Goal: Information Seeking & Learning: Learn about a topic

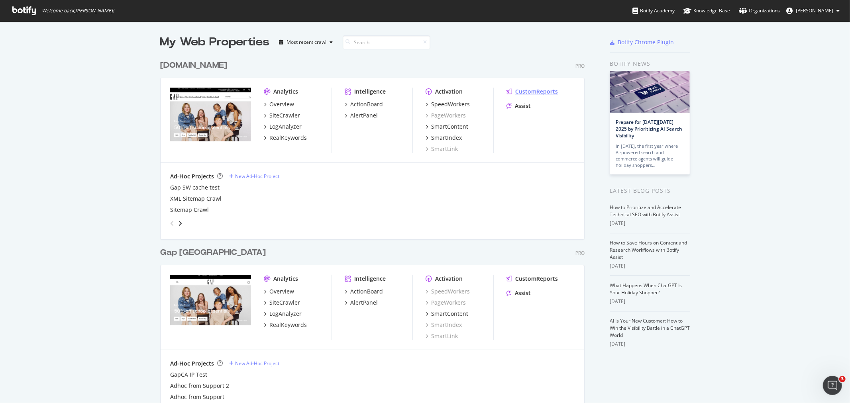
click at [545, 93] on div "CustomReports" at bounding box center [536, 92] width 43 height 8
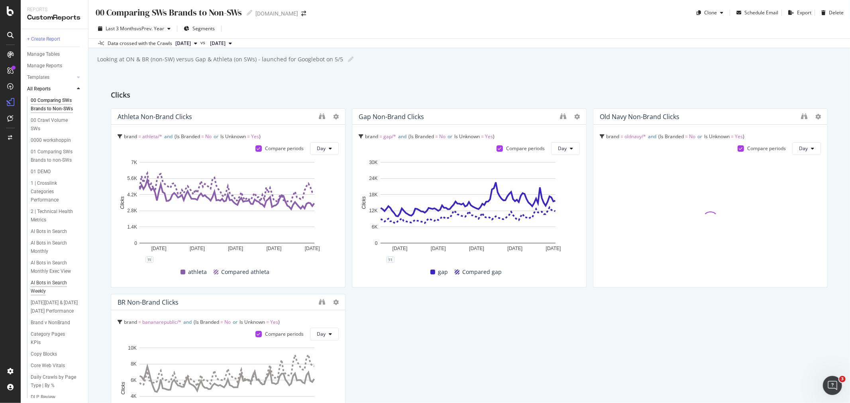
click at [46, 296] on div "AI Bots in Search Weekly" at bounding box center [53, 287] width 45 height 17
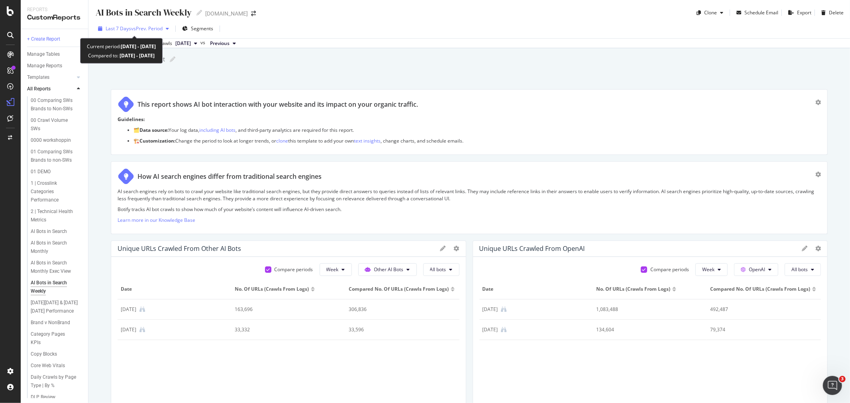
click at [153, 28] on span "vs Prev. Period" at bounding box center [146, 28] width 31 height 7
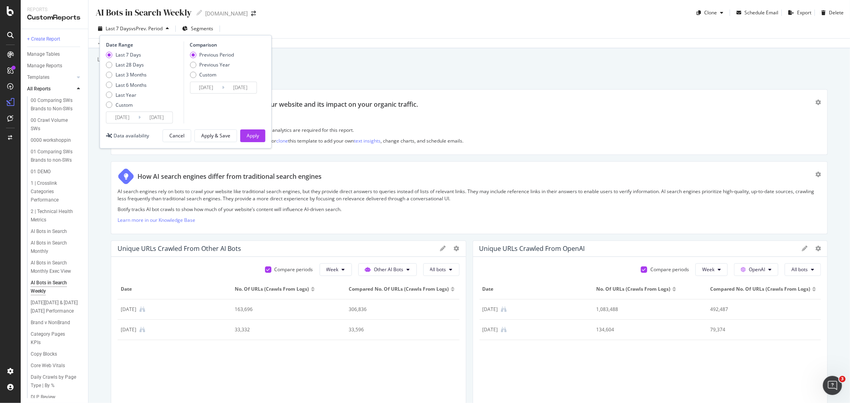
click at [140, 113] on div "[DATE] Navigate forward to interact with the calendar and select a date. Press …" at bounding box center [139, 118] width 67 height 12
click at [126, 120] on input "[DATE]" at bounding box center [122, 117] width 32 height 11
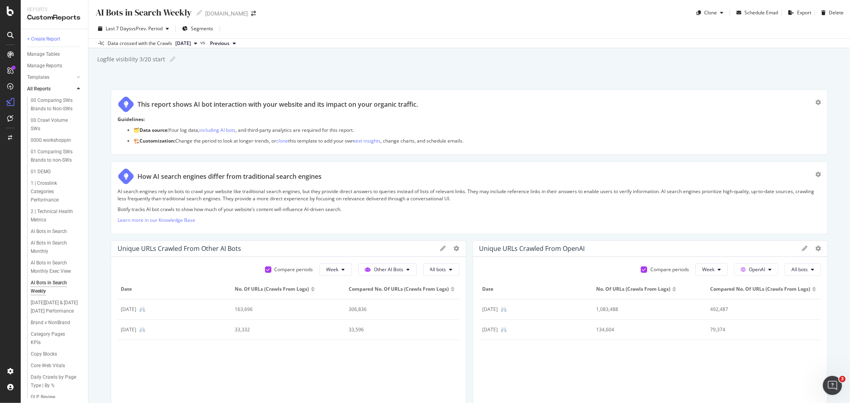
click at [292, 59] on div "Logfile visibility 3/20 start Logfile visibility 3/20 start" at bounding box center [473, 59] width 754 height 12
click at [158, 29] on span "vs Prev. Period" at bounding box center [146, 28] width 31 height 7
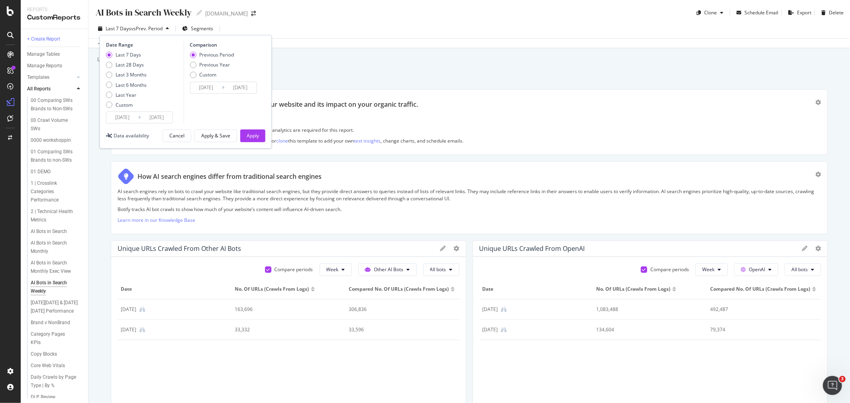
click at [125, 118] on input "[DATE]" at bounding box center [122, 117] width 32 height 11
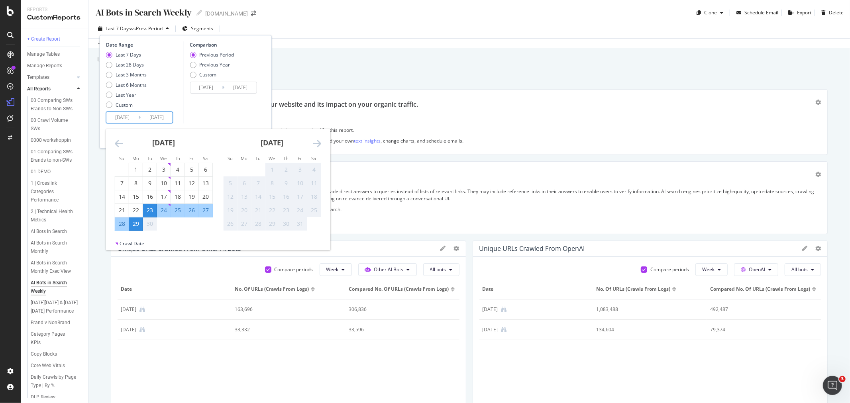
click at [166, 210] on div "24" at bounding box center [164, 210] width 14 height 8
type input "[DATE]"
click at [149, 213] on div "23" at bounding box center [150, 210] width 14 height 8
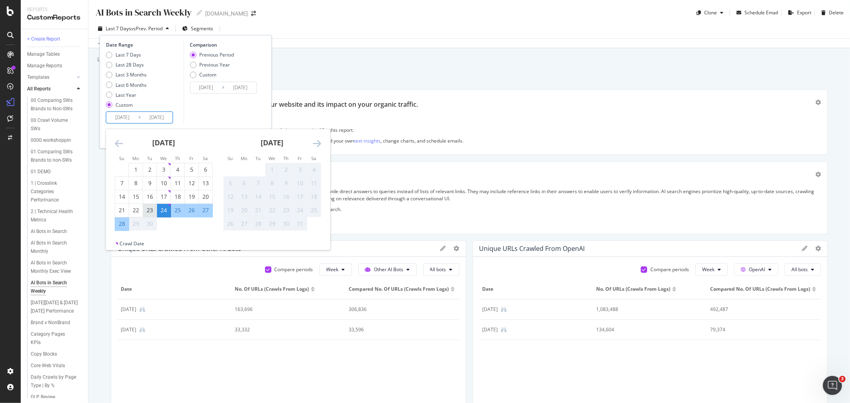
type input "[DATE]"
click at [137, 212] on div "22" at bounding box center [136, 210] width 14 height 8
type input "[DATE]"
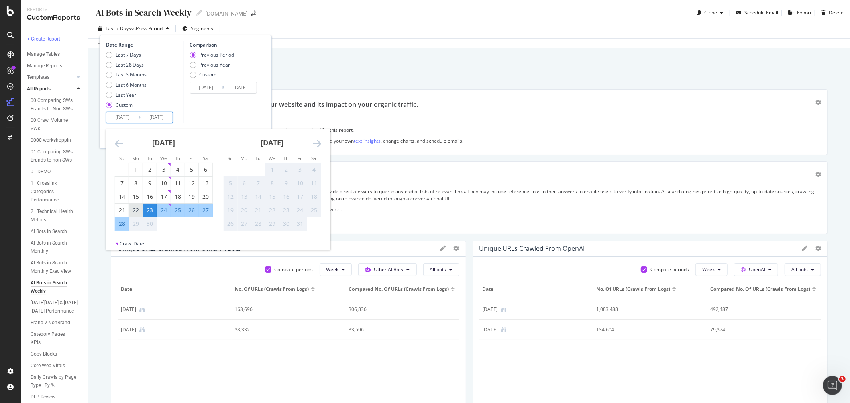
type input "[DATE]"
click at [122, 212] on div "21" at bounding box center [122, 210] width 14 height 8
type input "[DATE]"
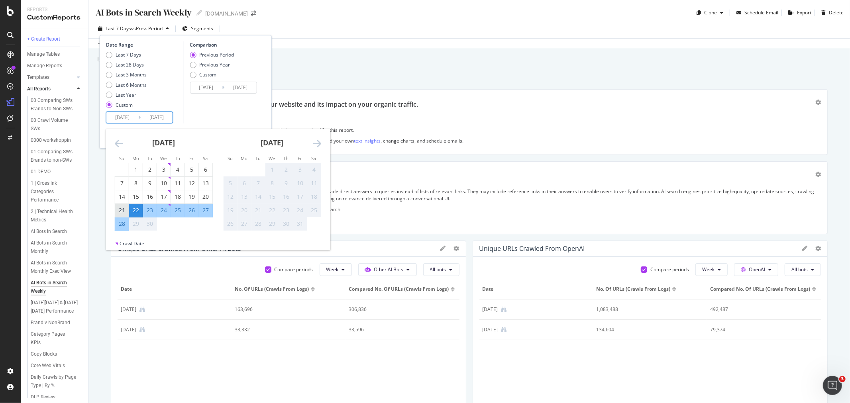
type input "[DATE]"
click at [121, 224] on div "28" at bounding box center [122, 224] width 14 height 8
type input "[DATE]"
click at [154, 118] on input "[DATE]" at bounding box center [157, 117] width 32 height 11
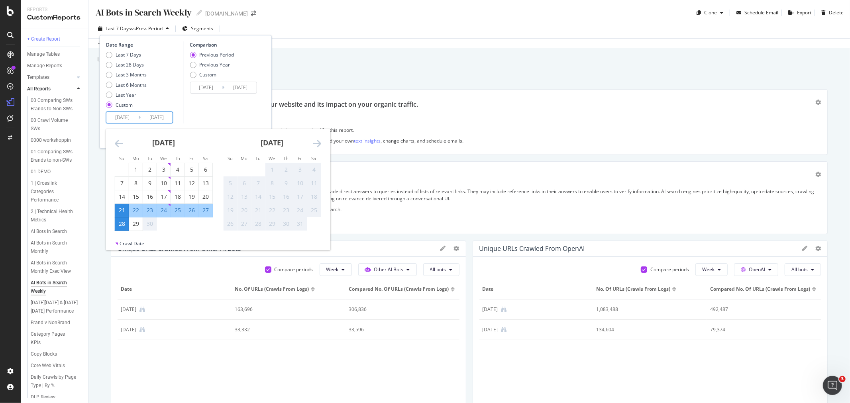
click at [137, 207] on div "22" at bounding box center [136, 210] width 14 height 8
type input "[DATE]"
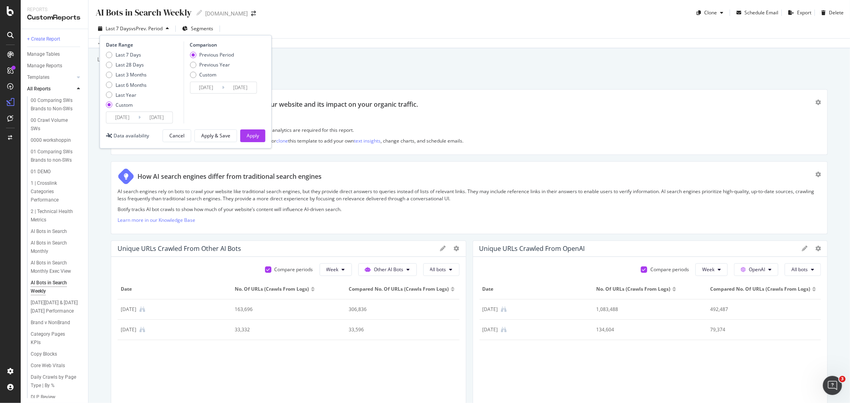
click at [144, 115] on input "[DATE]" at bounding box center [157, 117] width 32 height 11
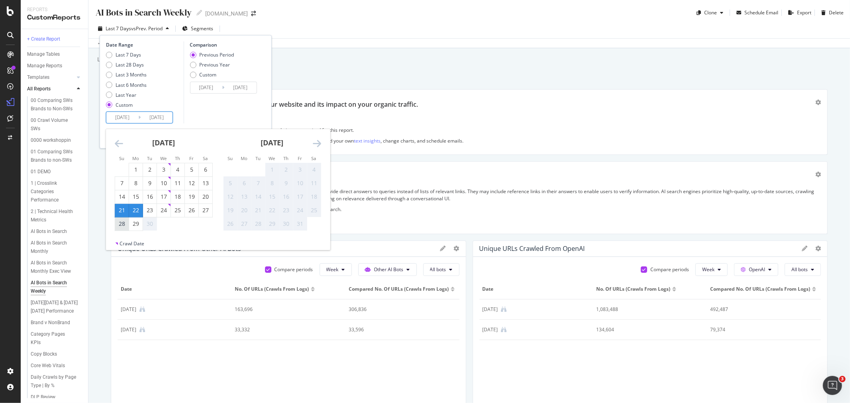
click at [123, 225] on div "28" at bounding box center [122, 224] width 14 height 8
type input "[DATE]"
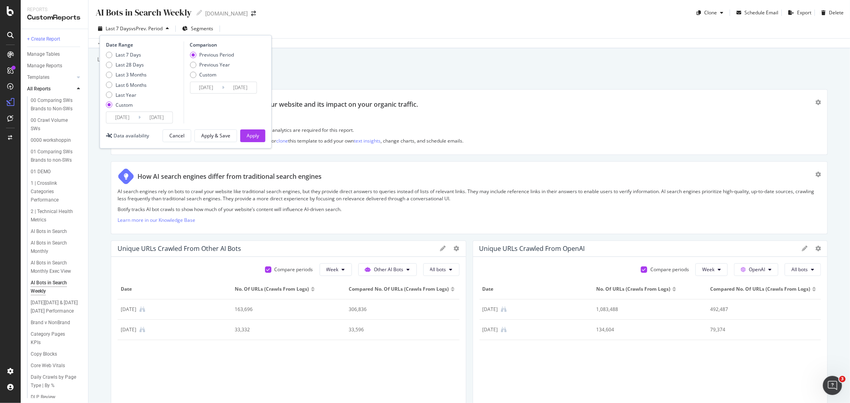
click at [154, 116] on input "[DATE]" at bounding box center [157, 117] width 32 height 11
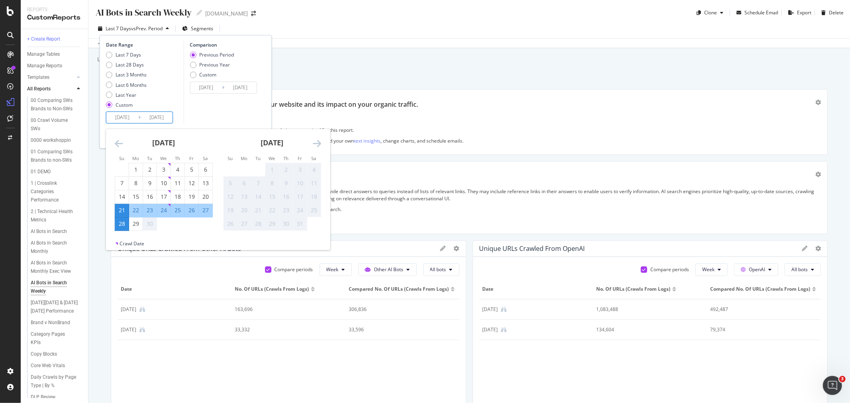
click at [128, 116] on input "[DATE]" at bounding box center [122, 117] width 32 height 11
click at [139, 210] on div "22" at bounding box center [136, 210] width 14 height 8
type input "[DATE]"
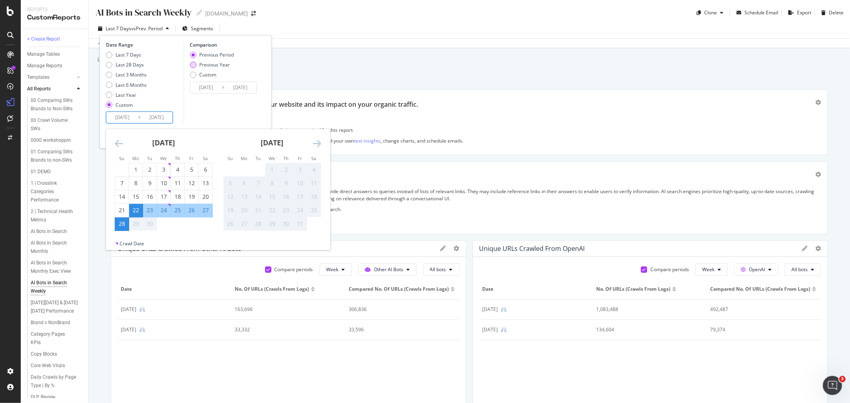
click at [224, 65] on div "Previous Year" at bounding box center [214, 64] width 31 height 7
type input "[DATE]"
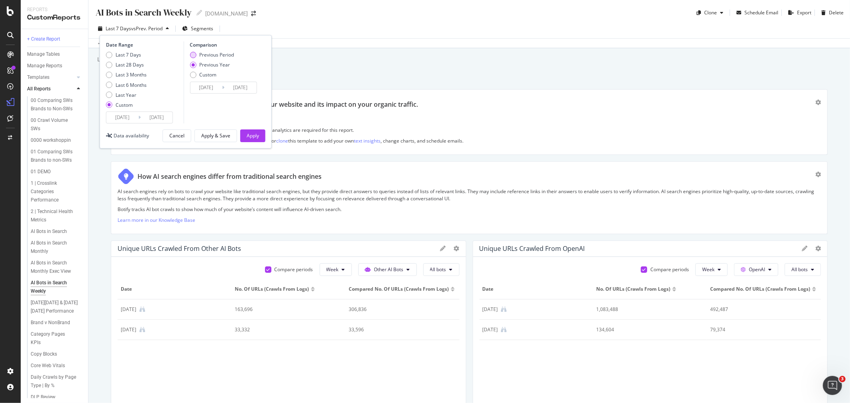
click at [224, 54] on div "Previous Period" at bounding box center [216, 54] width 35 height 7
type input "[DATE]"
click at [257, 136] on div "Apply" at bounding box center [253, 135] width 12 height 7
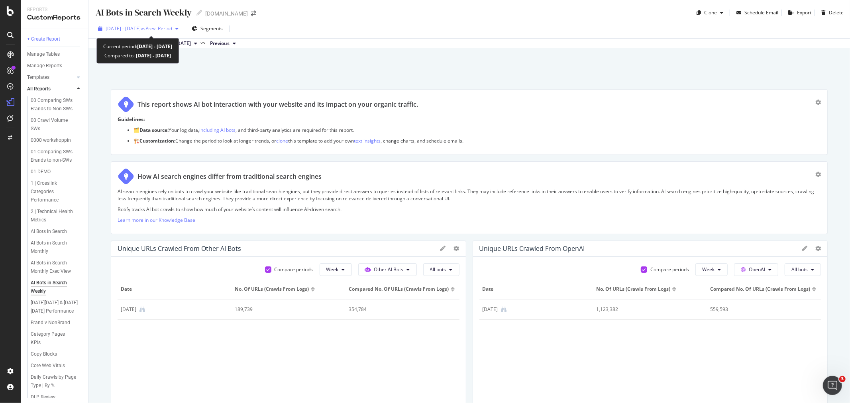
click at [172, 27] on span "vs Prev. Period" at bounding box center [156, 28] width 31 height 7
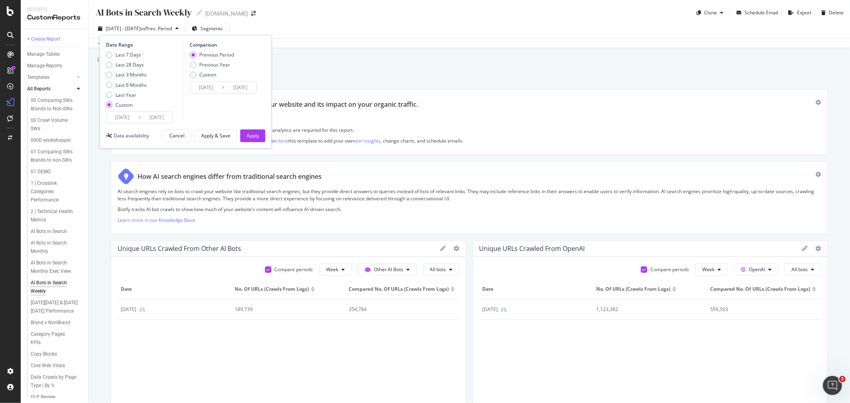
click at [157, 120] on input "[DATE]" at bounding box center [157, 117] width 32 height 11
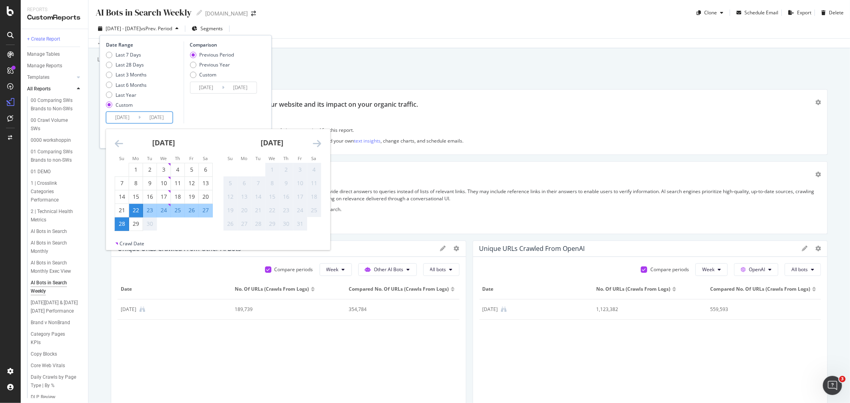
click at [201, 105] on div "Comparison Previous Period Previous Year Custom [DATE] Navigate forward to inte…" at bounding box center [221, 82] width 76 height 82
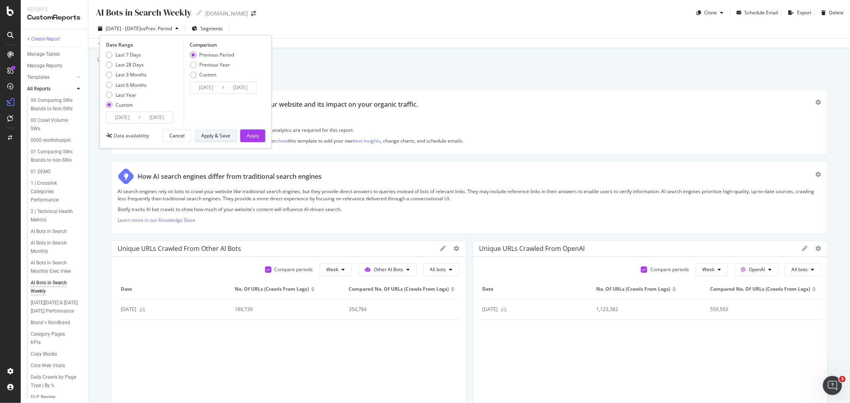
click at [216, 137] on div "Apply & Save" at bounding box center [215, 135] width 29 height 7
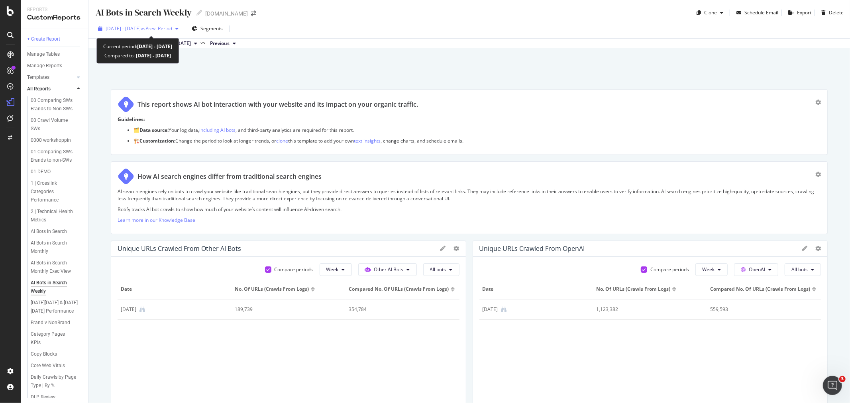
click at [141, 26] on span "[DATE] - [DATE]" at bounding box center [123, 28] width 35 height 7
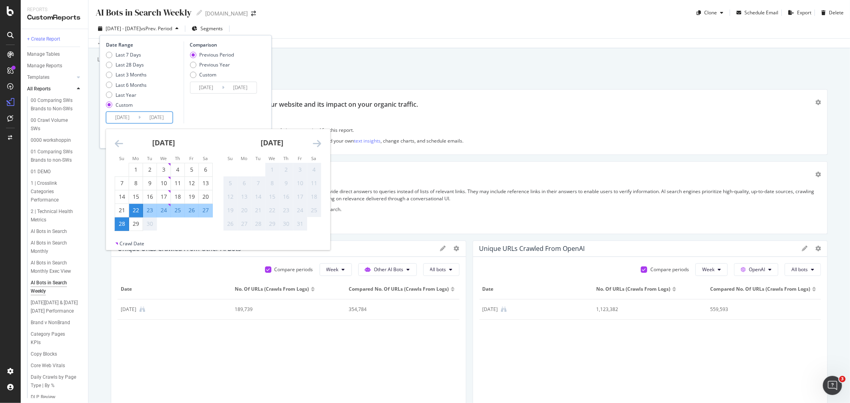
click at [150, 112] on input "[DATE]" at bounding box center [157, 117] width 32 height 11
click at [153, 208] on div "23" at bounding box center [150, 210] width 14 height 8
type input "[DATE]"
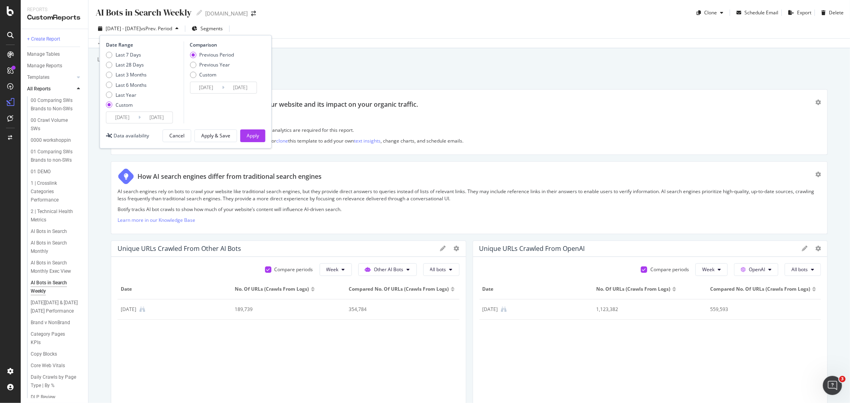
click at [165, 119] on input "[DATE]" at bounding box center [157, 117] width 32 height 11
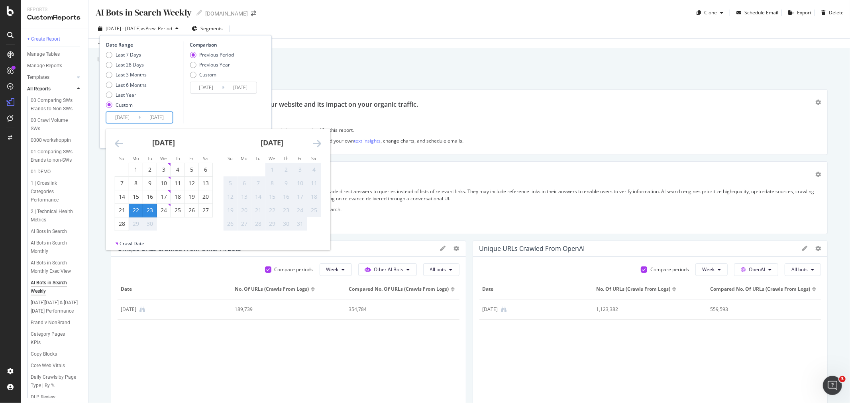
click at [132, 118] on input "[DATE]" at bounding box center [122, 117] width 32 height 11
click at [151, 211] on div "23" at bounding box center [150, 210] width 14 height 8
type input "[DATE]"
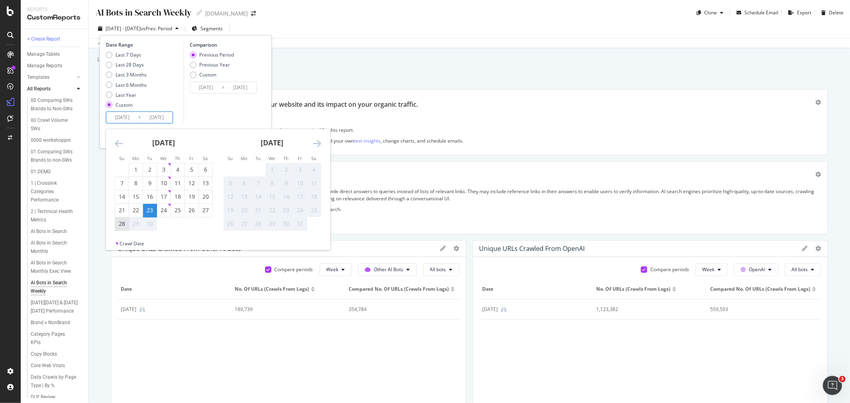
click at [119, 228] on div "28" at bounding box center [122, 224] width 14 height 13
type input "[DATE]"
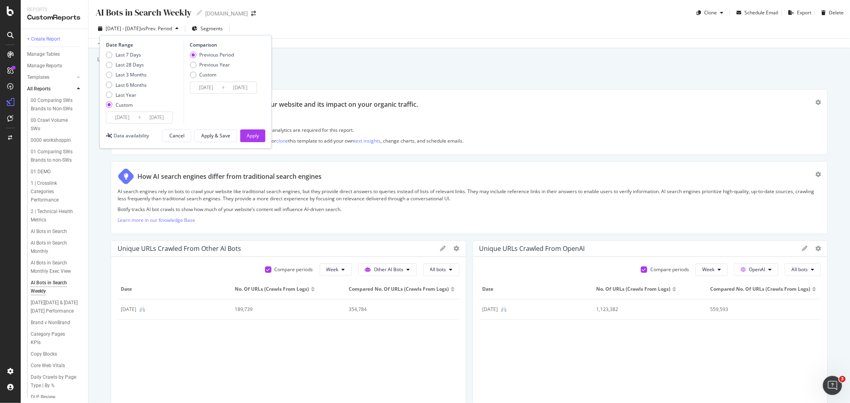
click at [135, 117] on input "[DATE]" at bounding box center [122, 117] width 32 height 11
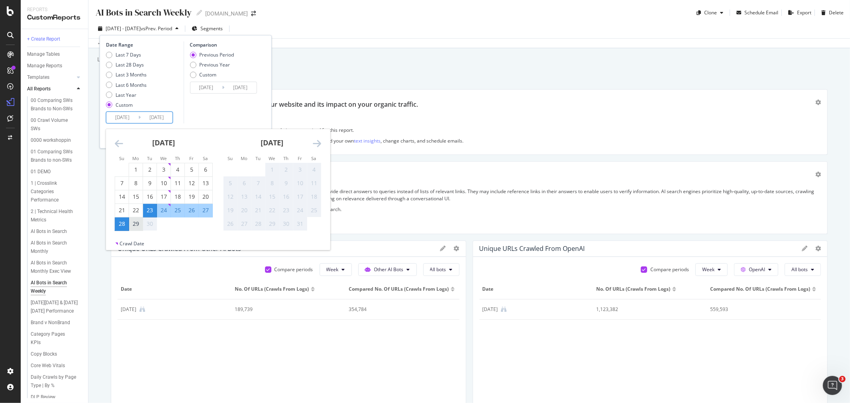
click at [140, 227] on div "29" at bounding box center [136, 224] width 14 height 8
type input "[DATE]"
click at [151, 210] on div "23" at bounding box center [150, 210] width 14 height 8
type input "[DATE]"
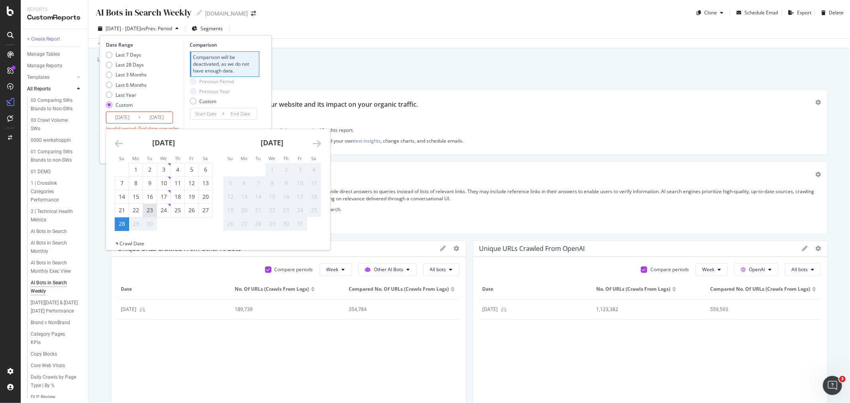
type input "[DATE]"
click at [162, 89] on div "Last 7 Days Last 28 Days Last 3 Months Last 6 Months Last Year Custom" at bounding box center [144, 81] width 76 height 60
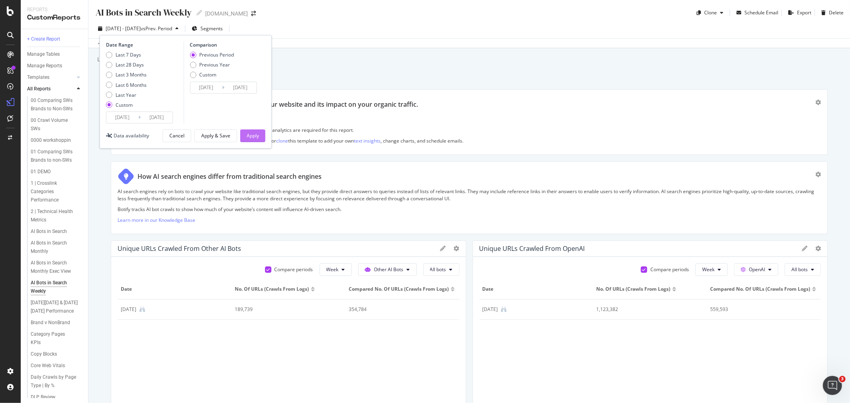
click at [264, 137] on button "Apply" at bounding box center [252, 136] width 25 height 13
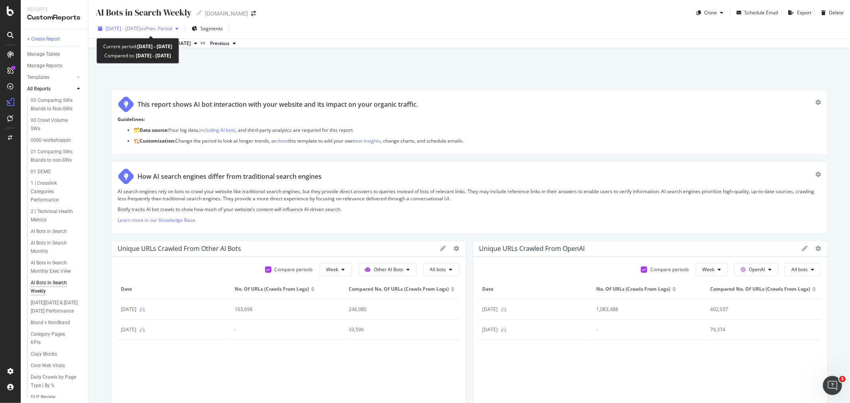
click at [165, 26] on span "vs Prev. Period" at bounding box center [156, 28] width 31 height 7
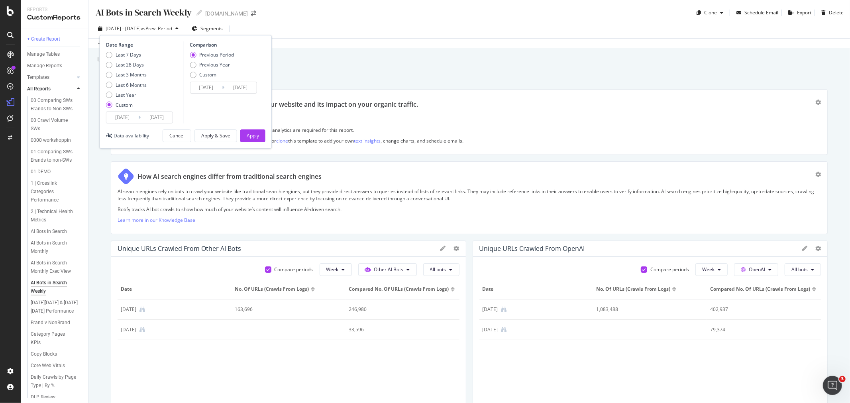
click at [128, 122] on input "[DATE]" at bounding box center [122, 117] width 32 height 11
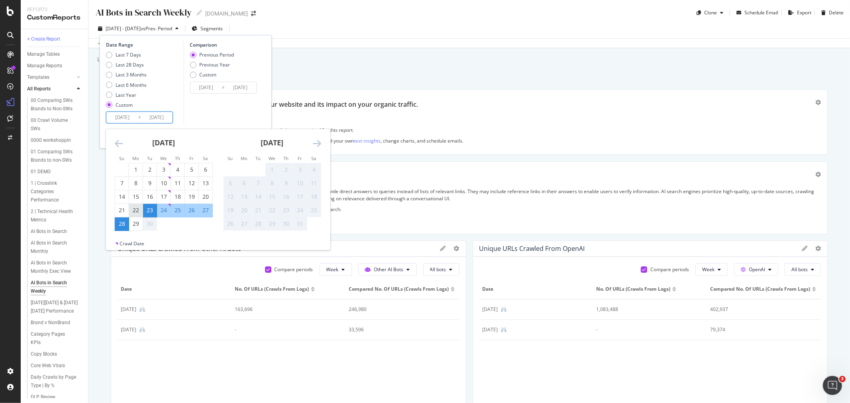
click at [132, 208] on div "22" at bounding box center [136, 210] width 14 height 8
type input "[DATE]"
click at [126, 210] on div "21" at bounding box center [122, 210] width 14 height 8
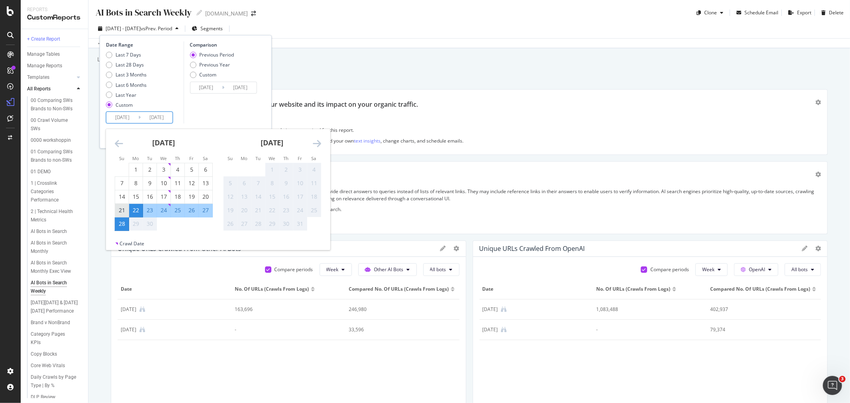
type input "[DATE]"
click at [125, 225] on div "28" at bounding box center [122, 224] width 14 height 8
click at [134, 113] on input "[DATE]" at bounding box center [122, 117] width 32 height 11
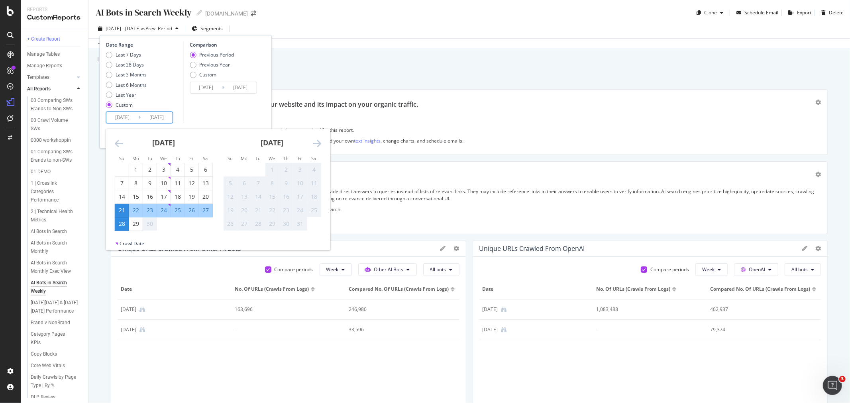
click at [132, 206] on div "22" at bounding box center [136, 210] width 14 height 8
type input "[DATE]"
click at [119, 212] on div "21" at bounding box center [122, 210] width 14 height 8
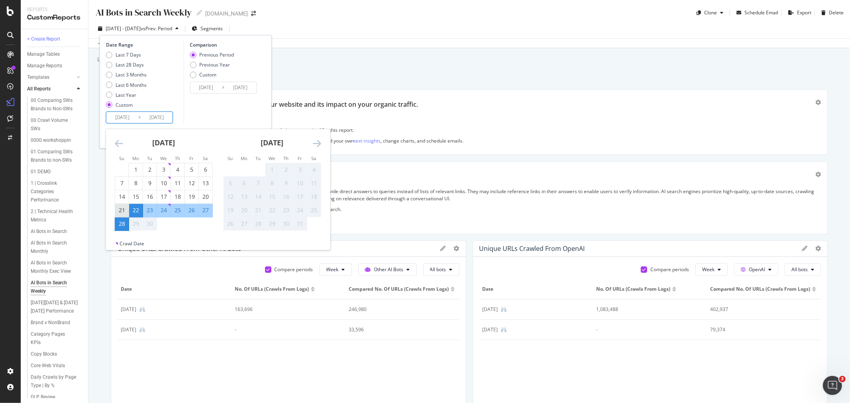
type input "[DATE]"
click at [124, 220] on div "28" at bounding box center [122, 224] width 14 height 8
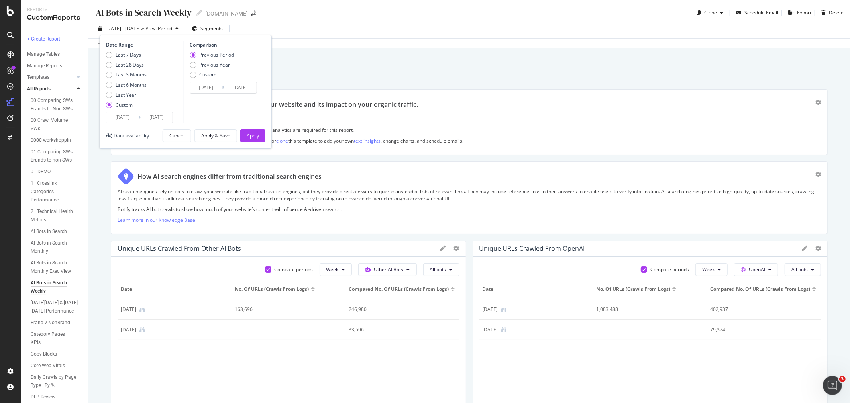
click at [144, 121] on input "[DATE]" at bounding box center [157, 117] width 32 height 11
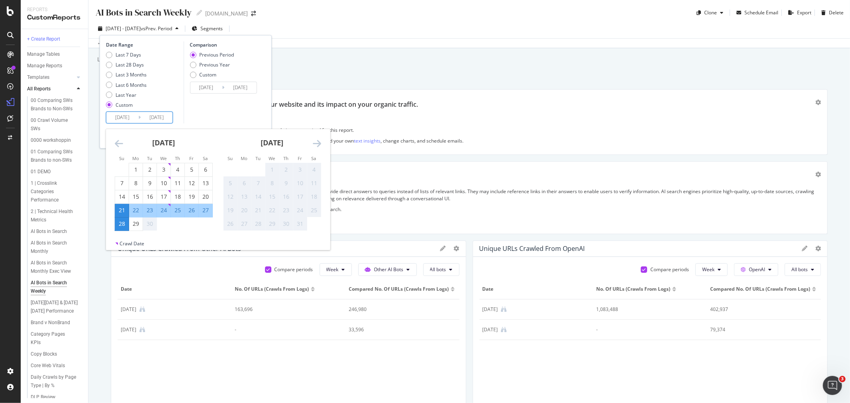
click at [120, 212] on div "21" at bounding box center [122, 210] width 14 height 8
type input "[DATE]"
click at [155, 118] on input "[DATE]" at bounding box center [157, 117] width 32 height 11
click at [207, 212] on div "27" at bounding box center [206, 210] width 14 height 8
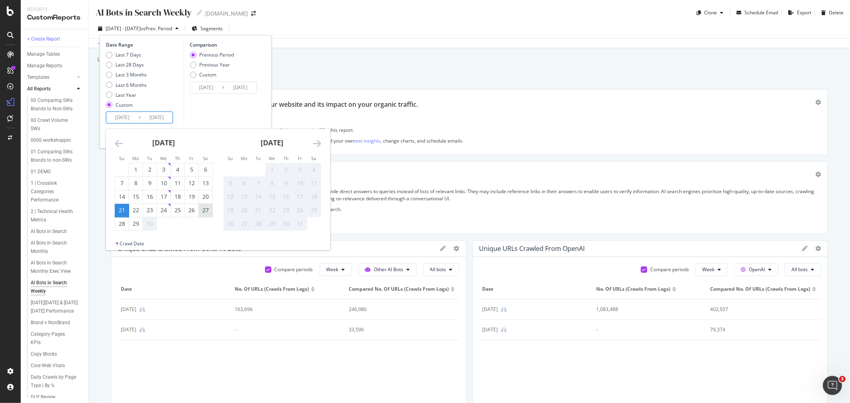
type input "[DATE]"
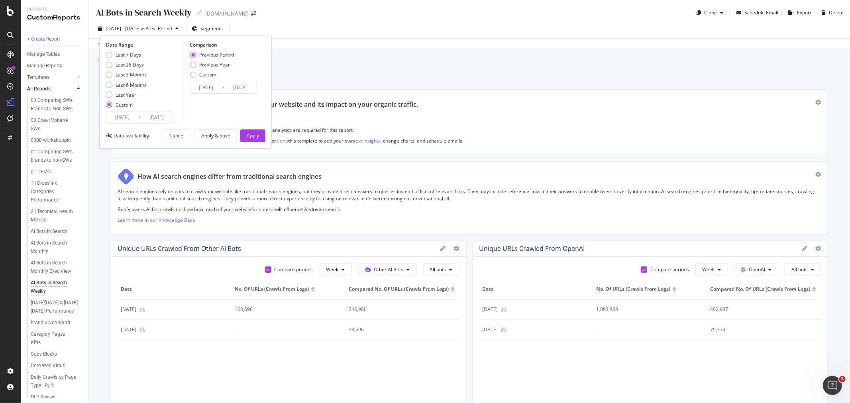
click at [152, 112] on input "[DATE]" at bounding box center [157, 117] width 32 height 11
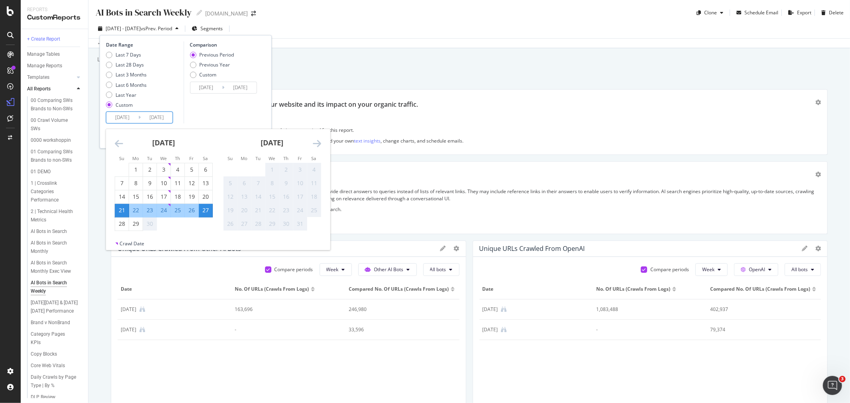
click at [250, 66] on div "Previous Period Previous Year Custom" at bounding box center [224, 66] width 69 height 30
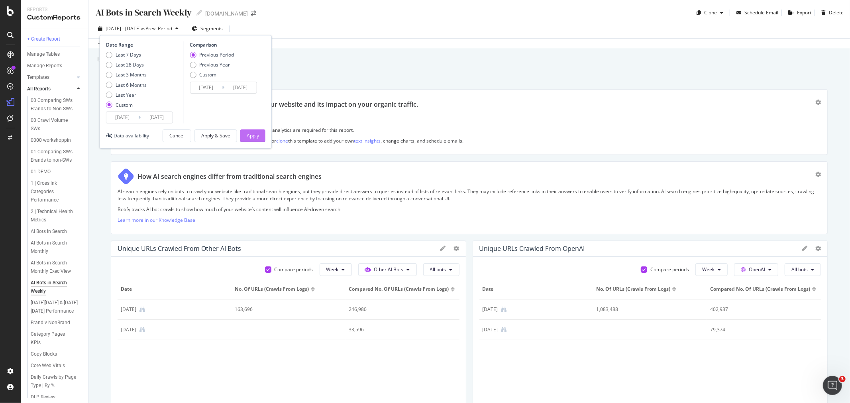
click at [256, 136] on div "Apply" at bounding box center [253, 135] width 12 height 7
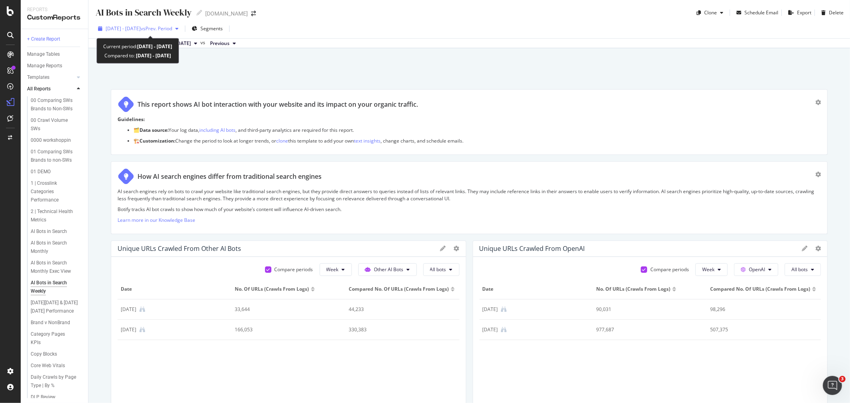
click at [141, 29] on span "[DATE] - [DATE]" at bounding box center [123, 28] width 35 height 7
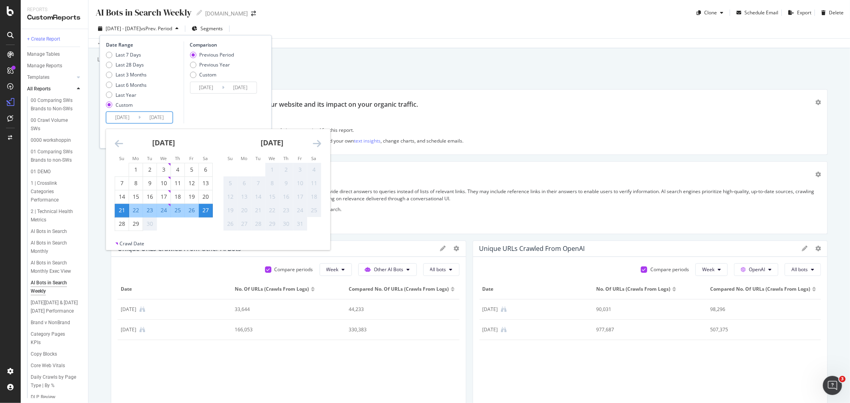
click at [145, 120] on input "[DATE]" at bounding box center [157, 117] width 32 height 11
click at [139, 212] on div "22" at bounding box center [136, 210] width 14 height 8
type input "[DATE]"
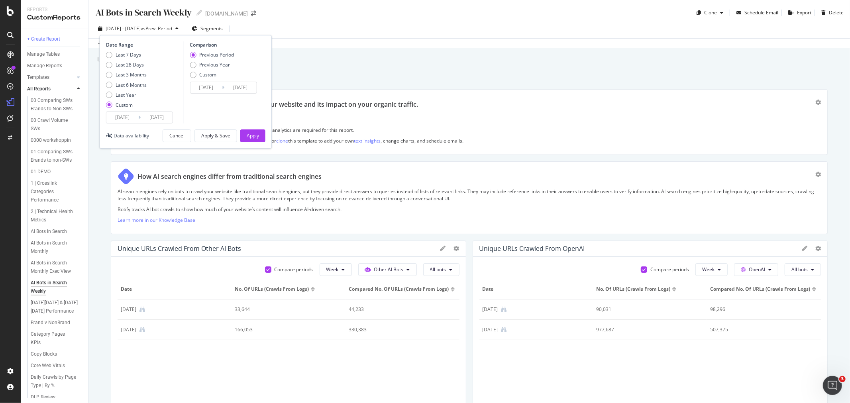
click at [165, 112] on input "[DATE]" at bounding box center [157, 117] width 32 height 11
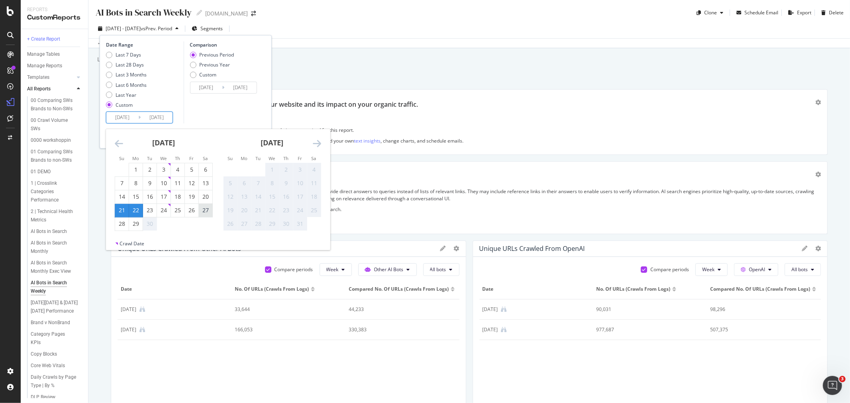
click at [200, 210] on div "27" at bounding box center [206, 210] width 14 height 8
type input "[DATE]"
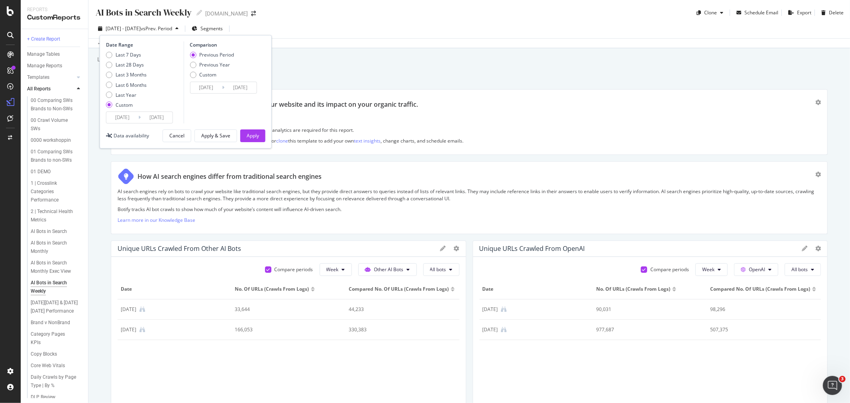
click at [158, 118] on input "[DATE]" at bounding box center [157, 117] width 32 height 11
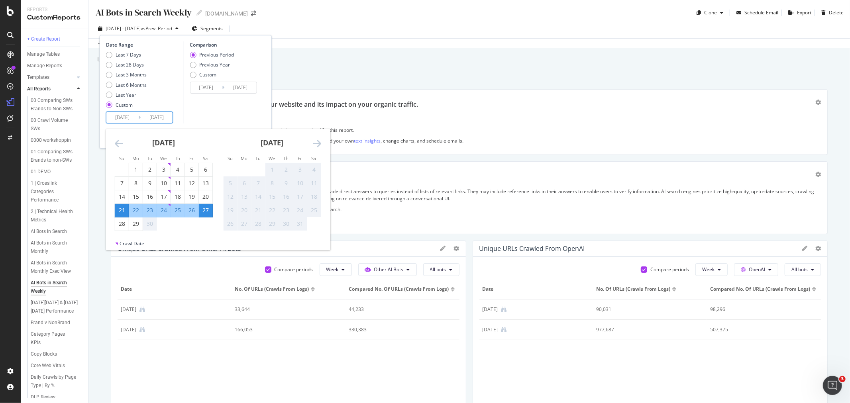
click at [188, 114] on div "Comparison Previous Period Previous Year Custom [DATE] Navigate forward to inte…" at bounding box center [221, 82] width 76 height 82
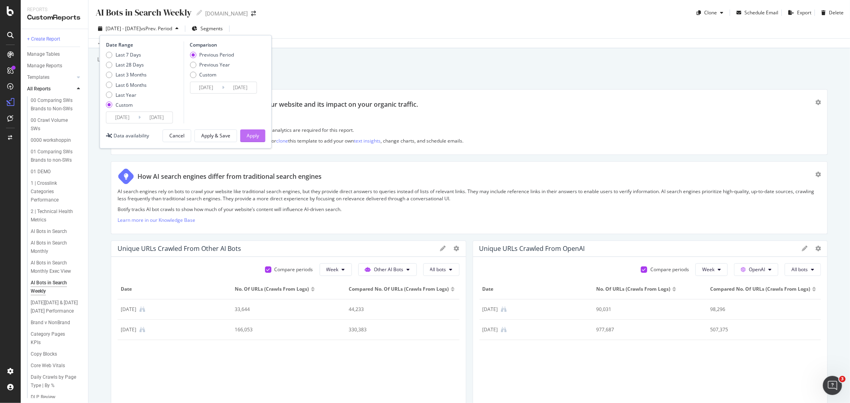
click at [249, 137] on div "Apply" at bounding box center [253, 135] width 12 height 7
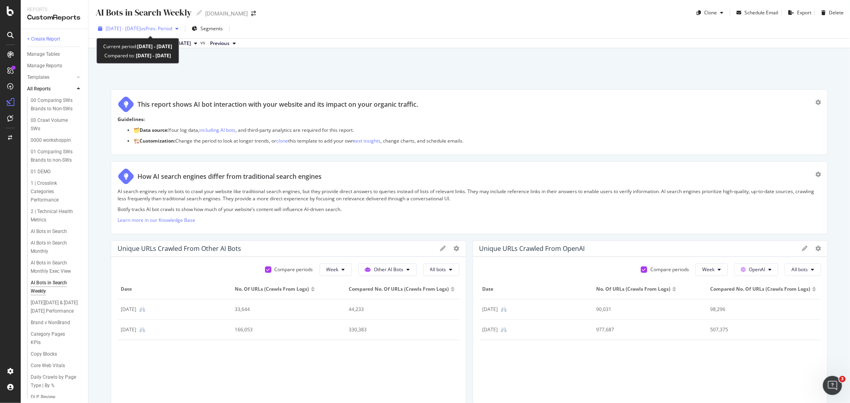
click at [172, 25] on span "vs Prev. Period" at bounding box center [156, 28] width 31 height 7
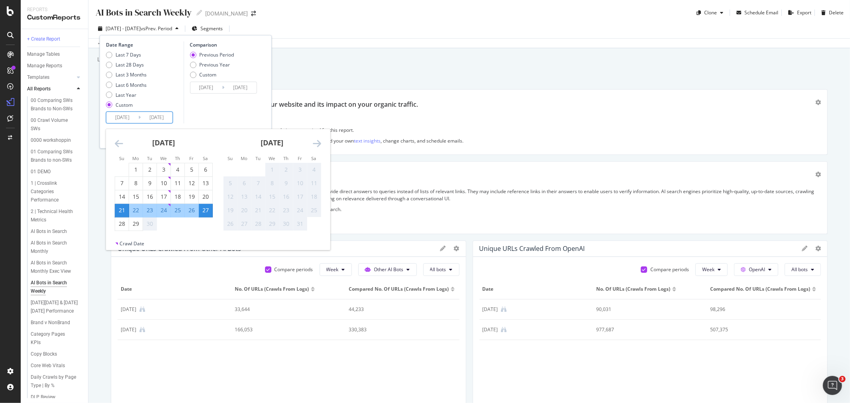
click at [132, 117] on input "[DATE]" at bounding box center [122, 117] width 32 height 11
click at [139, 209] on div "22" at bounding box center [136, 210] width 14 height 8
type input "[DATE]"
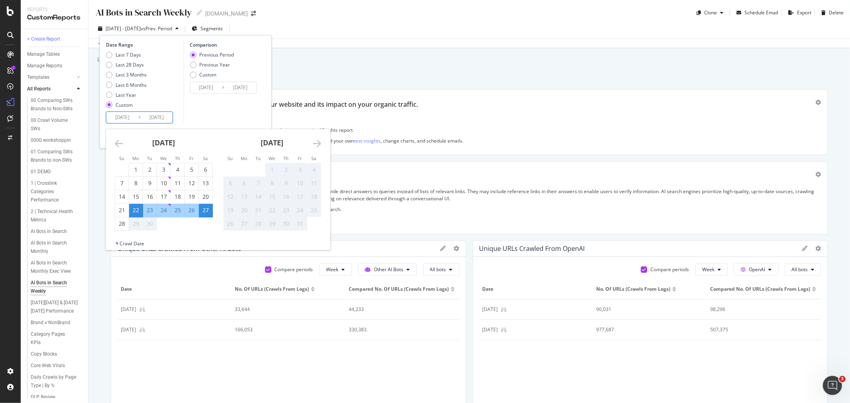
click at [226, 108] on div "Comparison Previous Period Previous Year Custom [DATE] Navigate forward to inte…" at bounding box center [221, 82] width 76 height 82
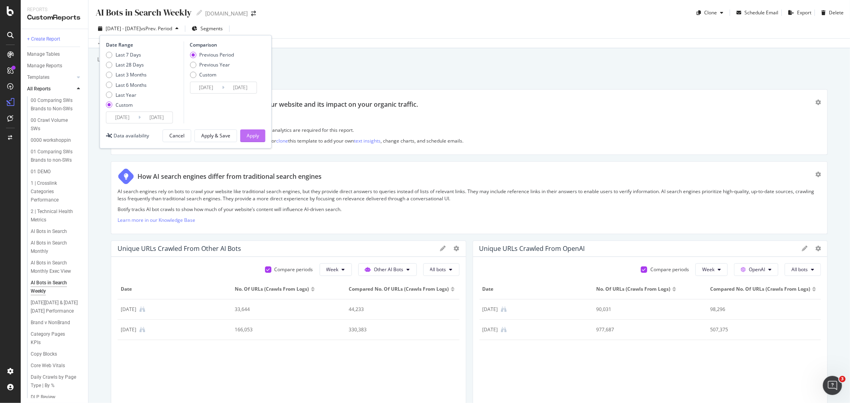
click at [256, 132] on div "Apply" at bounding box center [253, 136] width 12 height 12
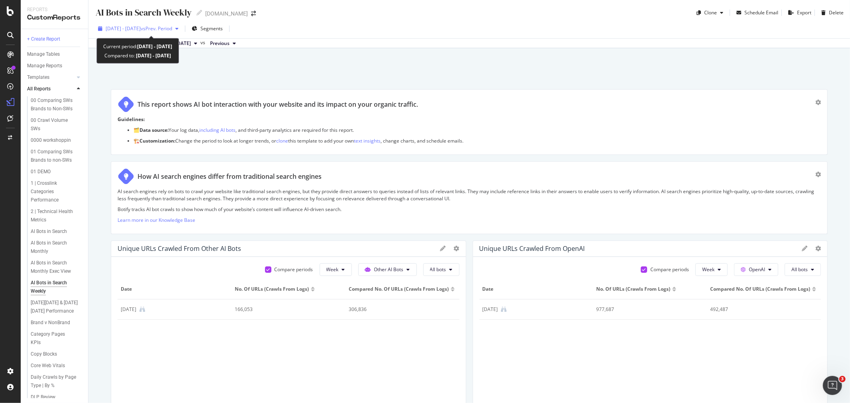
click at [172, 27] on span "vs Prev. Period" at bounding box center [156, 28] width 31 height 7
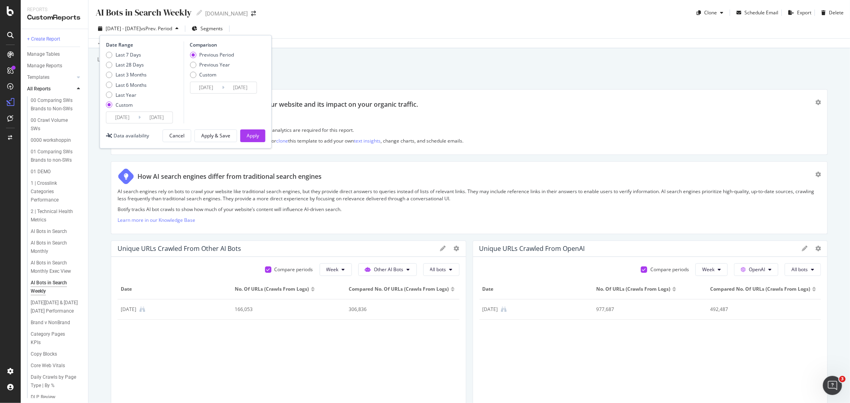
click at [153, 121] on input "[DATE]" at bounding box center [157, 117] width 32 height 11
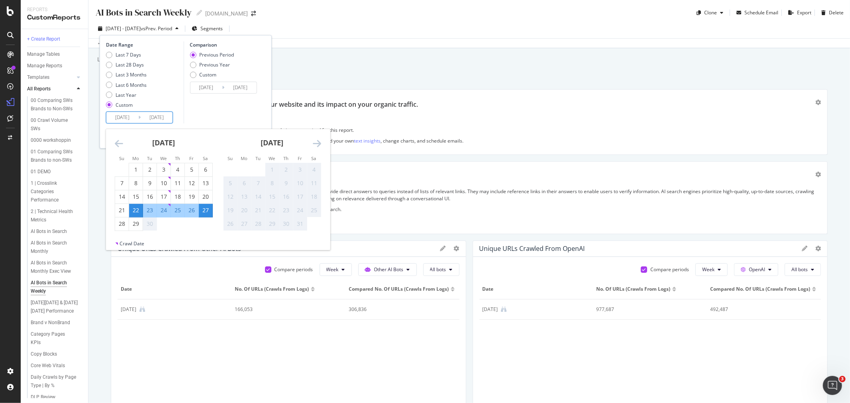
click at [147, 212] on div "23" at bounding box center [150, 210] width 14 height 8
type input "[DATE]"
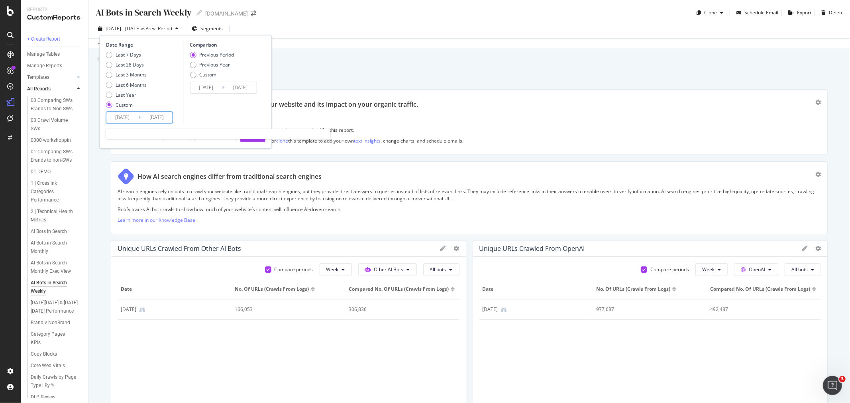
click at [146, 116] on input "[DATE]" at bounding box center [157, 117] width 32 height 11
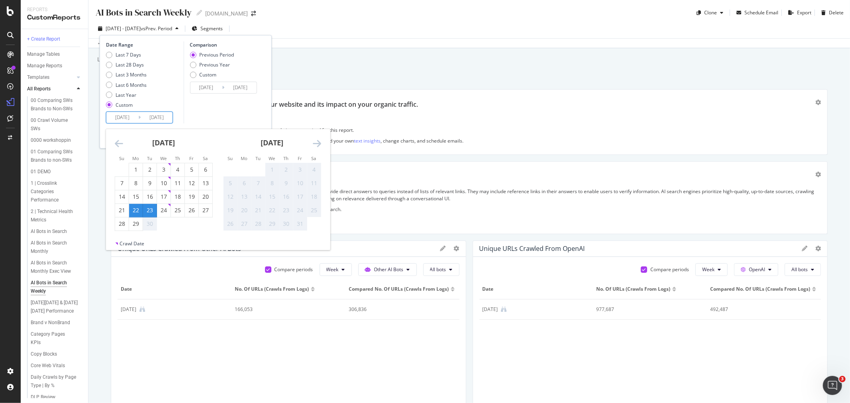
click at [152, 207] on div "23" at bounding box center [150, 210] width 14 height 8
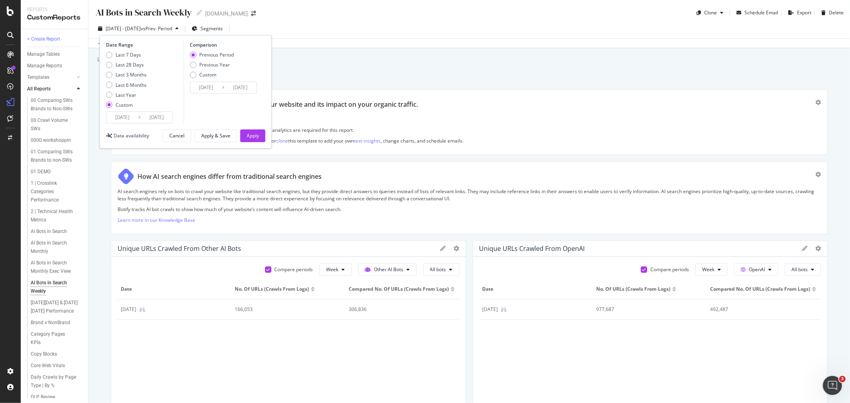
click at [156, 117] on input "[DATE]" at bounding box center [157, 117] width 32 height 11
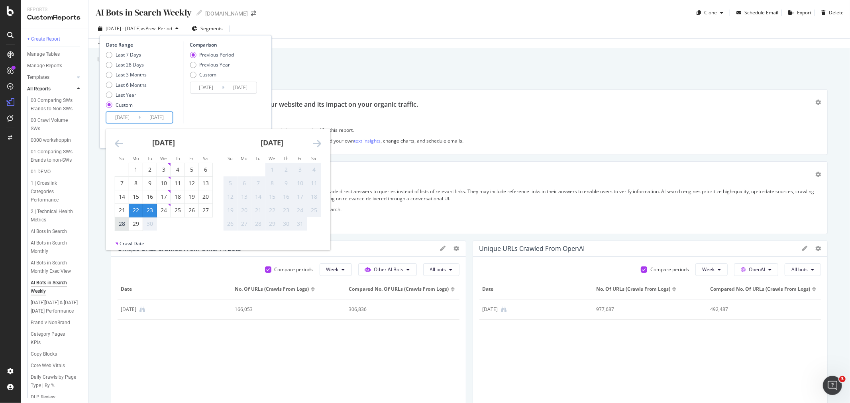
click at [124, 228] on div "28" at bounding box center [122, 224] width 14 height 13
type input "[DATE]"
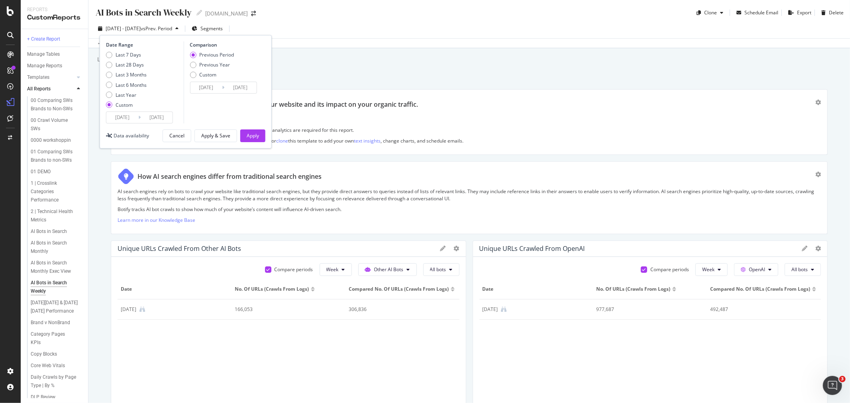
click at [134, 120] on input "[DATE]" at bounding box center [122, 117] width 32 height 11
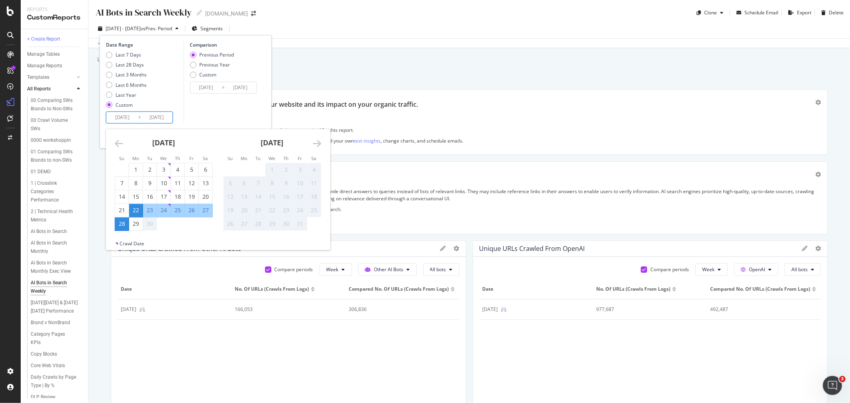
click at [149, 208] on div "23" at bounding box center [150, 210] width 14 height 8
type input "[DATE]"
click at [153, 118] on input "[DATE]" at bounding box center [157, 117] width 32 height 11
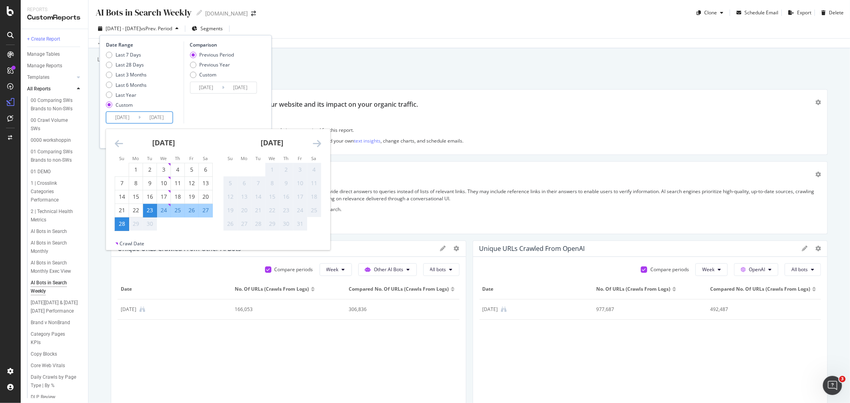
click at [173, 93] on div "Last 7 Days Last 28 Days Last 3 Months Last 6 Months Last Year Custom" at bounding box center [144, 81] width 76 height 60
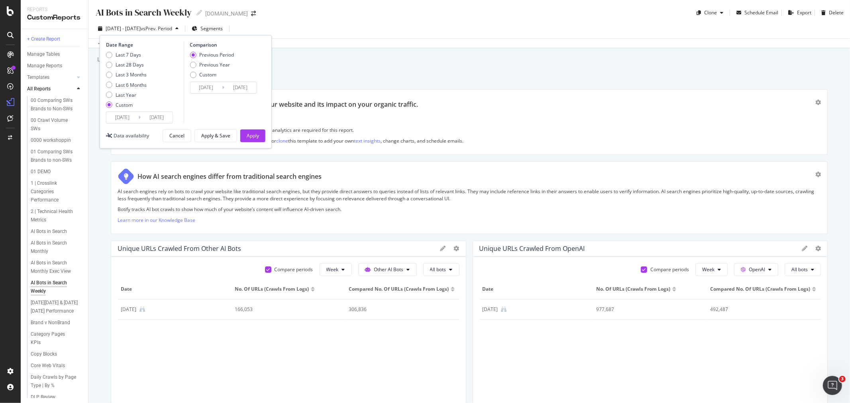
click at [167, 117] on input "[DATE]" at bounding box center [157, 117] width 32 height 11
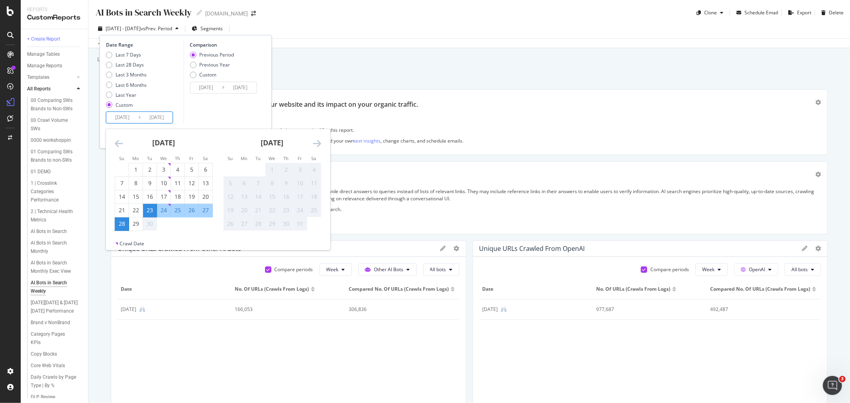
click at [170, 84] on div "Last 7 Days Last 28 Days Last 3 Months Last 6 Months Last Year Custom" at bounding box center [144, 81] width 76 height 60
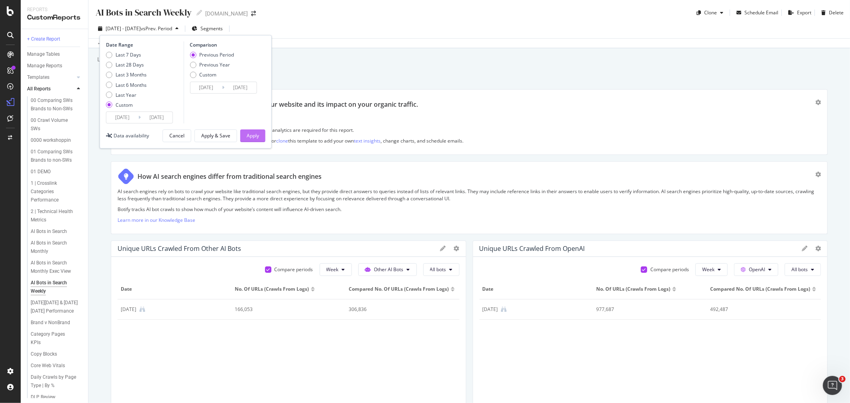
click at [264, 134] on button "Apply" at bounding box center [252, 136] width 25 height 13
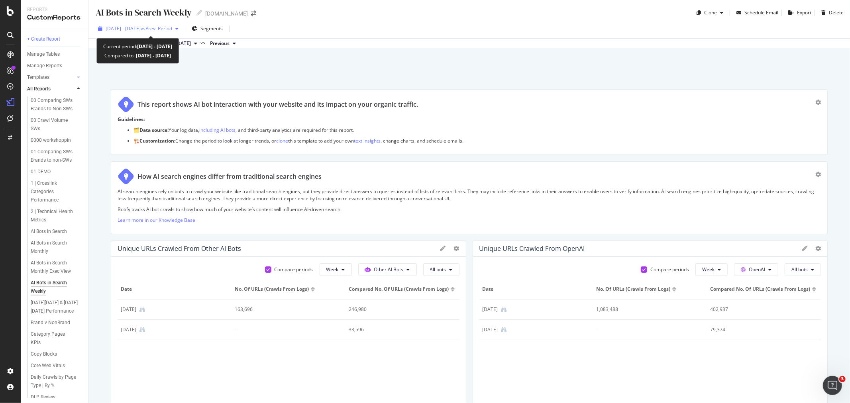
click at [170, 27] on span "vs Prev. Period" at bounding box center [156, 28] width 31 height 7
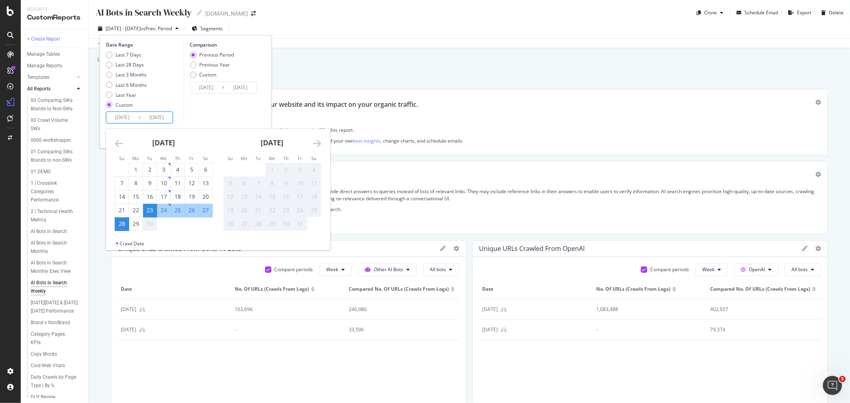
click at [161, 116] on input "[DATE]" at bounding box center [157, 117] width 32 height 11
click at [166, 207] on div "24" at bounding box center [164, 210] width 14 height 8
type input "[DATE]"
click at [165, 116] on input "[DATE]" at bounding box center [157, 117] width 32 height 11
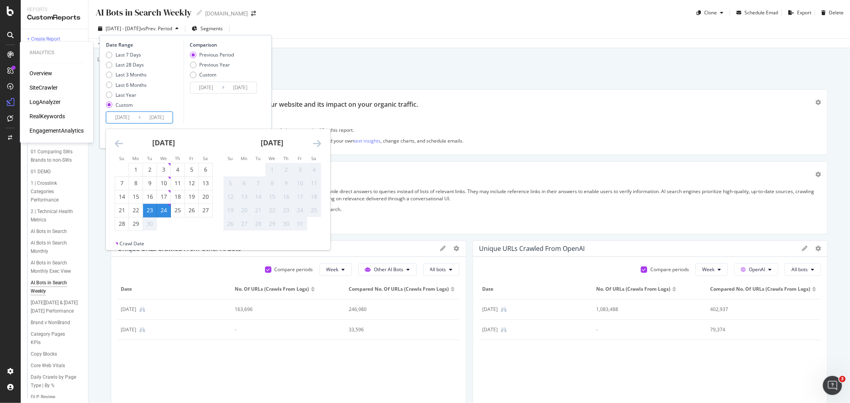
click at [44, 86] on div "SiteCrawler" at bounding box center [43, 88] width 28 height 8
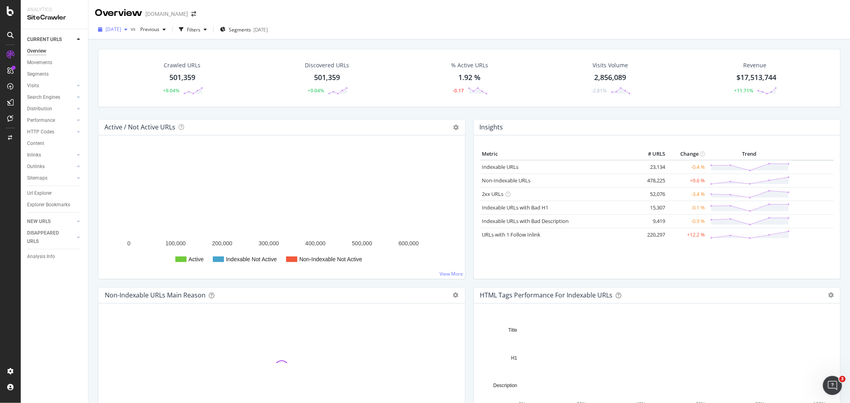
click at [121, 28] on span "[DATE]" at bounding box center [114, 29] width 16 height 7
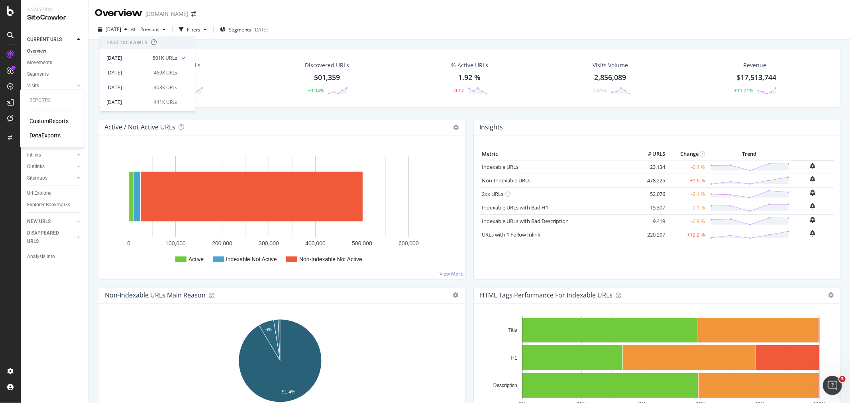
click at [41, 118] on div "CustomReports" at bounding box center [48, 122] width 39 height 8
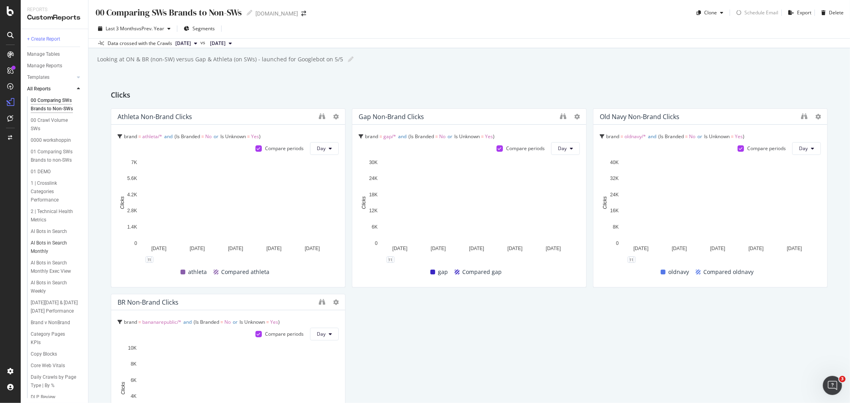
scroll to position [44, 0]
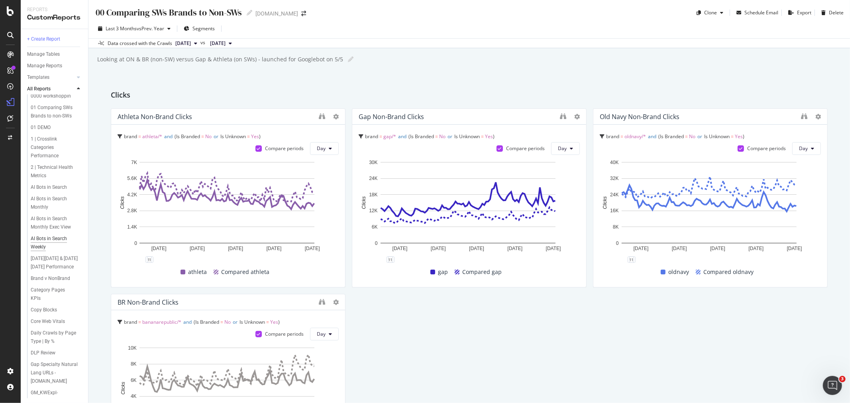
click at [47, 252] on div "AI Bots in Search Weekly" at bounding box center [53, 243] width 45 height 17
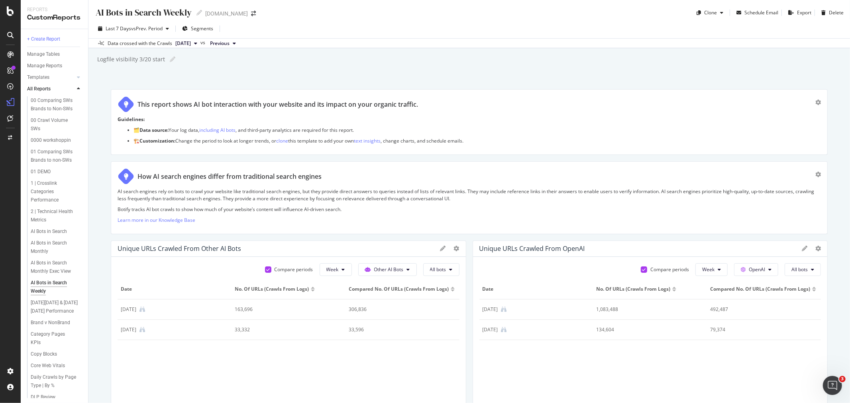
click at [191, 42] on span "[DATE]" at bounding box center [183, 43] width 16 height 7
click at [301, 57] on div "Logfile visibility 3/20 start Logfile visibility 3/20 start" at bounding box center [473, 59] width 754 height 12
click at [158, 29] on span "vs Prev. Period" at bounding box center [146, 28] width 31 height 7
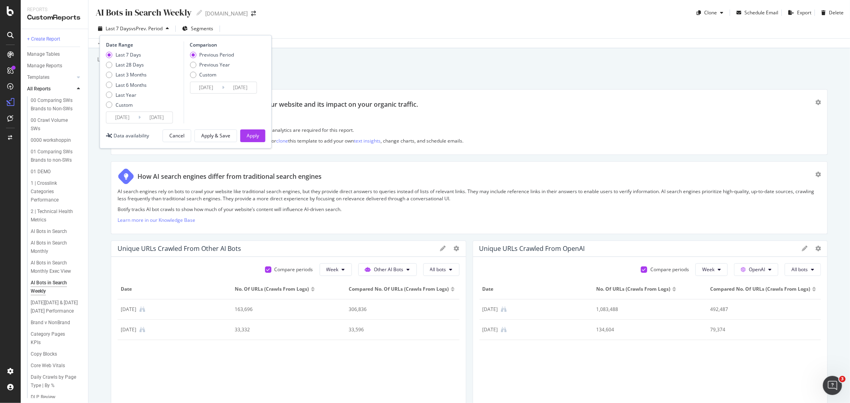
click at [151, 118] on input "[DATE]" at bounding box center [157, 117] width 32 height 11
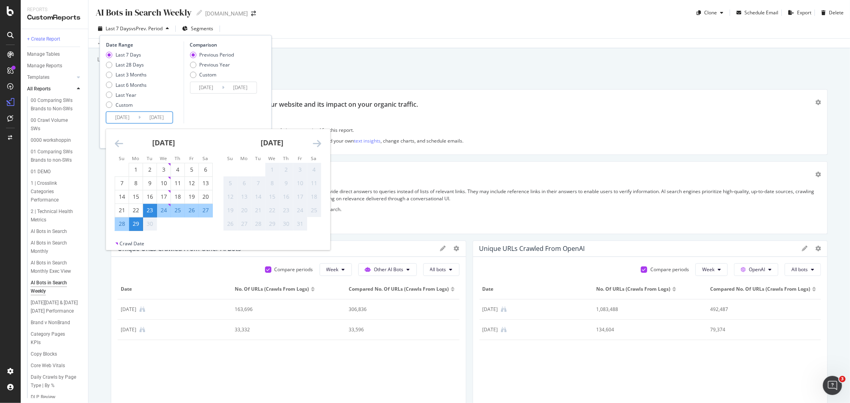
click at [188, 114] on div "Comparison Previous Period Previous Year Custom [DATE] Navigate forward to inte…" at bounding box center [221, 82] width 76 height 82
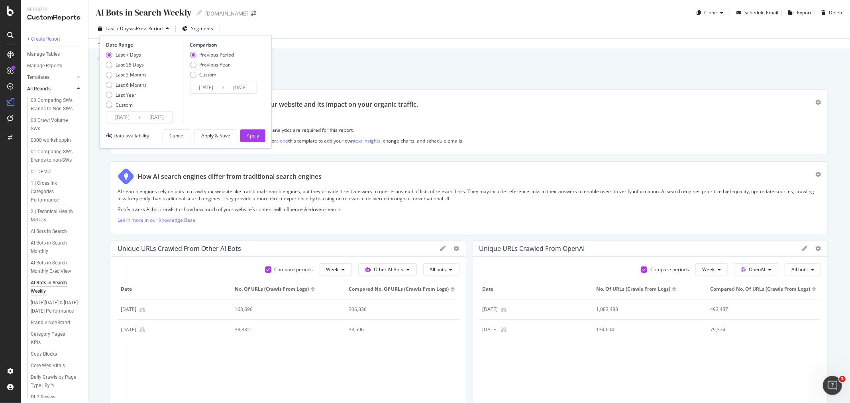
click at [145, 115] on input "[DATE]" at bounding box center [157, 117] width 32 height 11
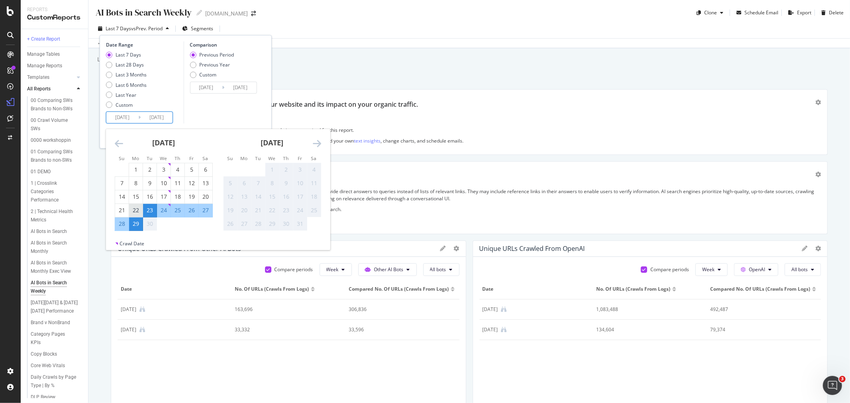
click at [136, 210] on div "22" at bounding box center [136, 210] width 14 height 8
type input "[DATE]"
click at [188, 104] on div "Comparison Previous Period Previous Year Custom [DATE] Navigate forward to inte…" at bounding box center [221, 82] width 76 height 82
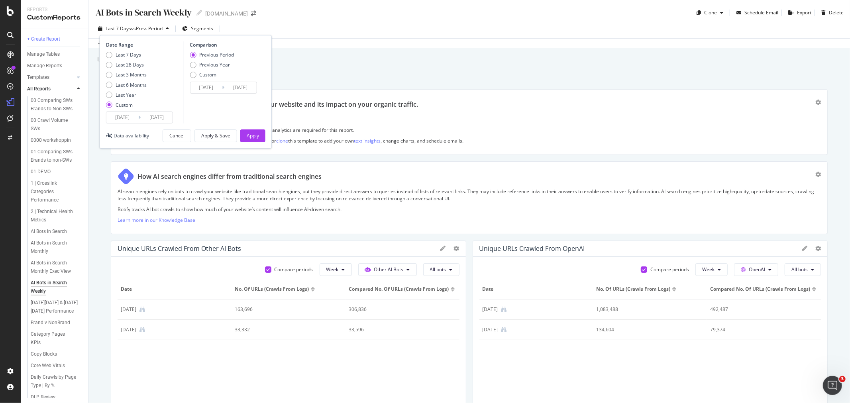
click at [214, 85] on input "[DATE]" at bounding box center [206, 87] width 32 height 11
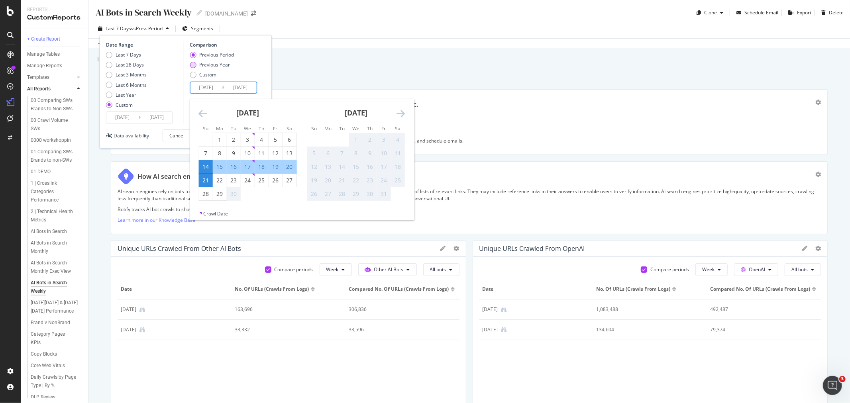
click at [214, 65] on div "Previous Year" at bounding box center [214, 64] width 31 height 7
type input "[DATE]"
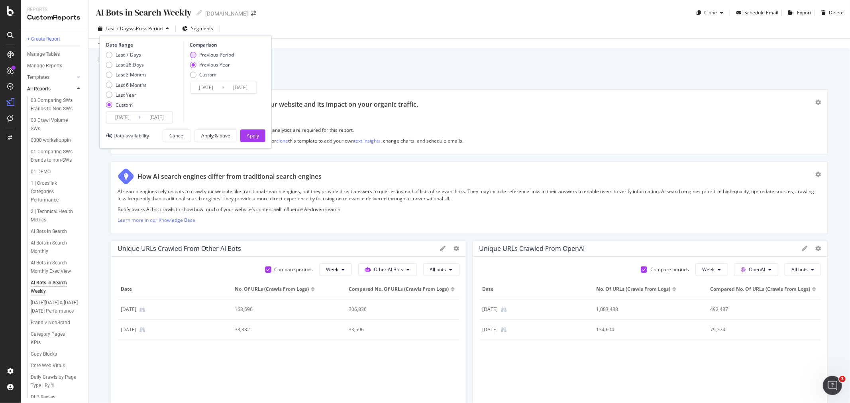
click at [214, 54] on div "Previous Period" at bounding box center [216, 54] width 35 height 7
type input "[DATE]"
click at [213, 83] on input "[DATE]" at bounding box center [206, 87] width 32 height 11
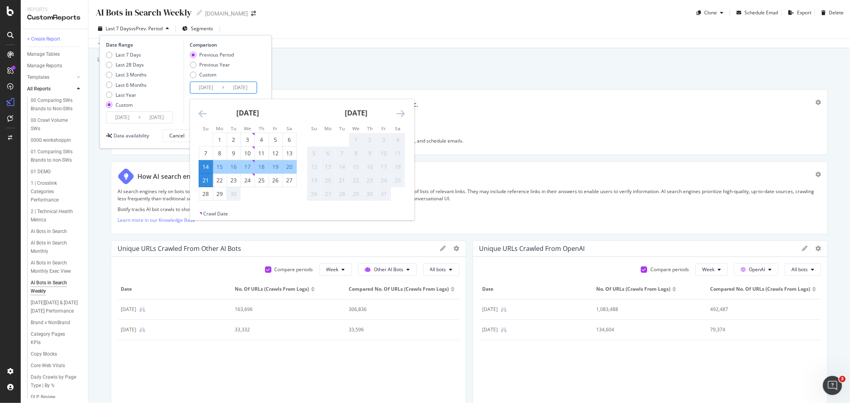
click at [146, 117] on input "[DATE]" at bounding box center [157, 117] width 32 height 11
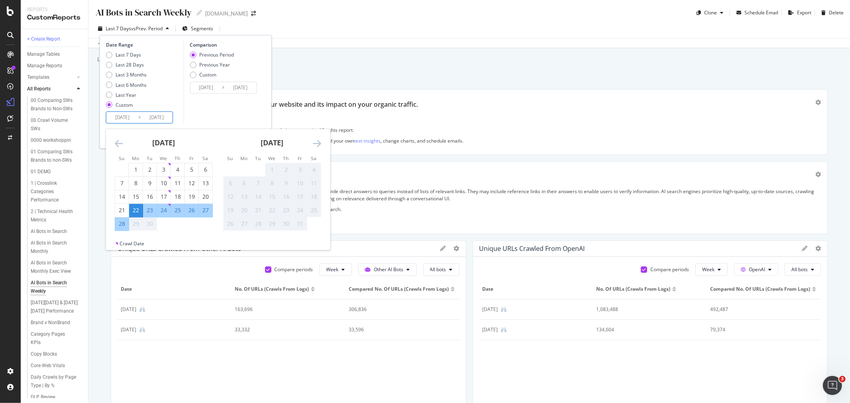
click at [208, 115] on div "Comparison Previous Period Previous Year Custom [DATE] Navigate forward to inte…" at bounding box center [221, 82] width 76 height 82
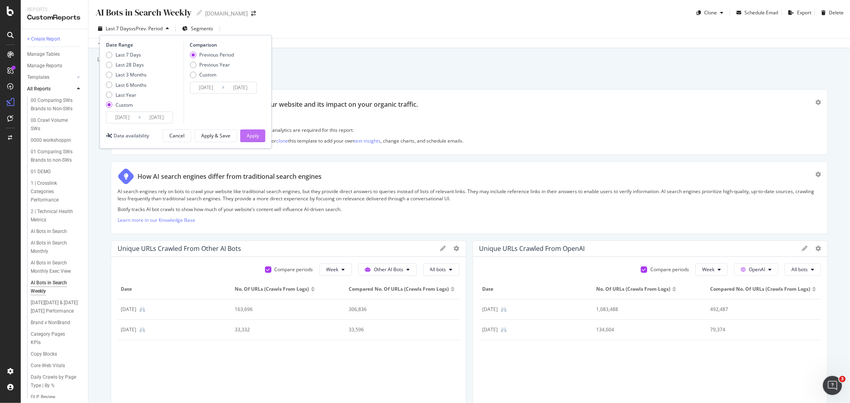
click at [250, 138] on div "Apply" at bounding box center [253, 135] width 12 height 7
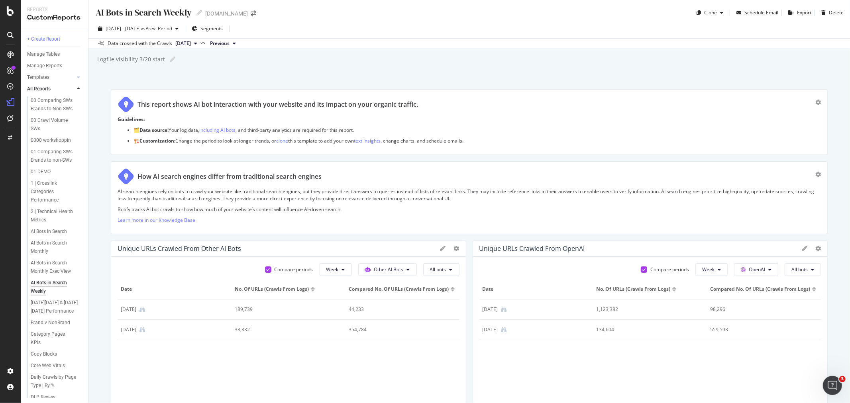
click at [191, 42] on span "[DATE]" at bounding box center [183, 43] width 16 height 7
click at [172, 26] on span "vs Prev. Period" at bounding box center [156, 28] width 31 height 7
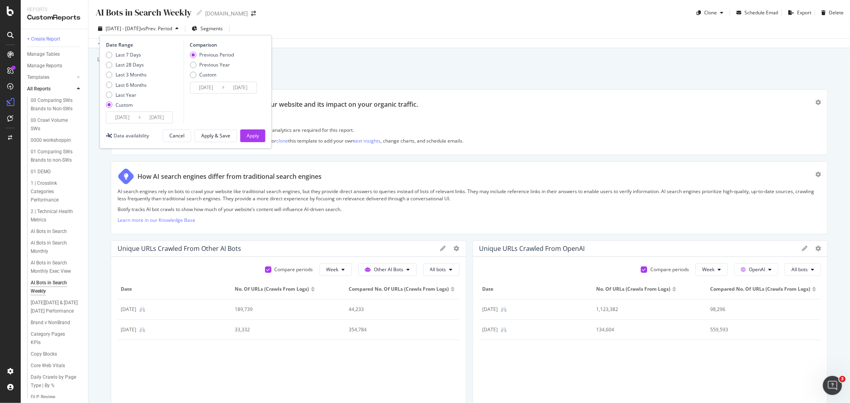
click at [156, 120] on input "[DATE]" at bounding box center [157, 117] width 32 height 11
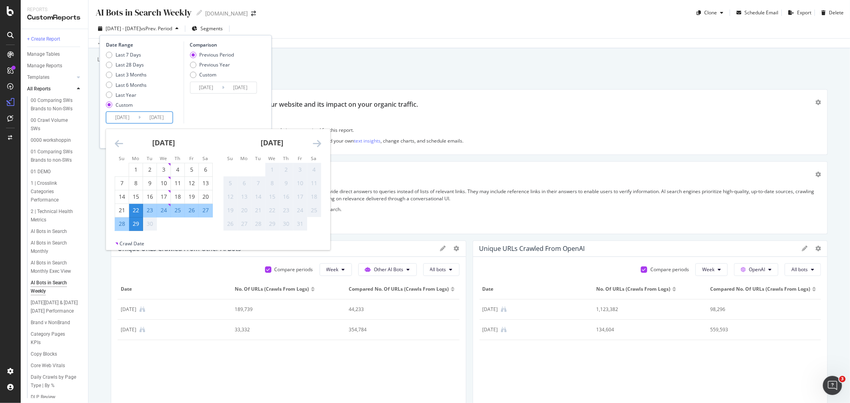
click at [206, 208] on div "27" at bounding box center [206, 210] width 14 height 8
type input "[DATE]"
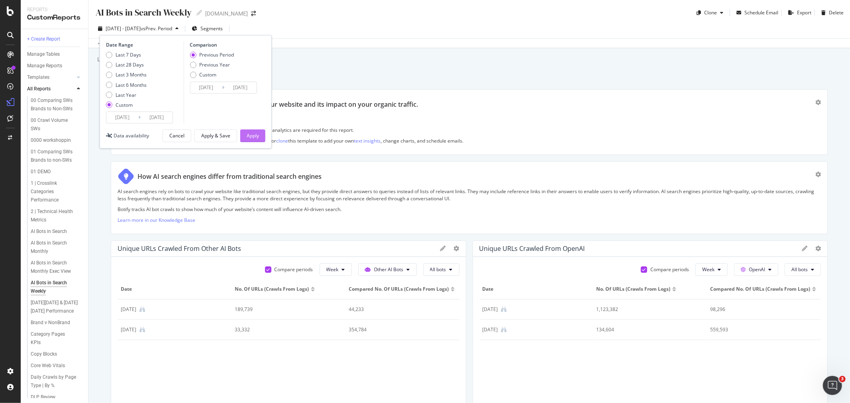
click at [253, 133] on div "Apply" at bounding box center [253, 135] width 12 height 7
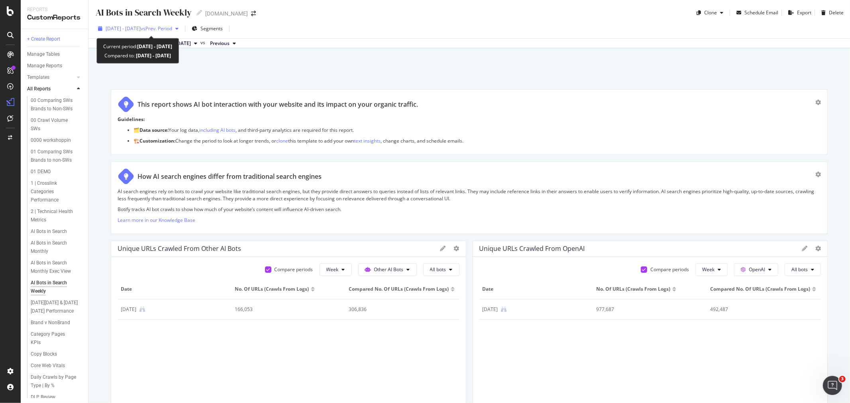
click at [141, 29] on span "[DATE] - [DATE]" at bounding box center [123, 28] width 35 height 7
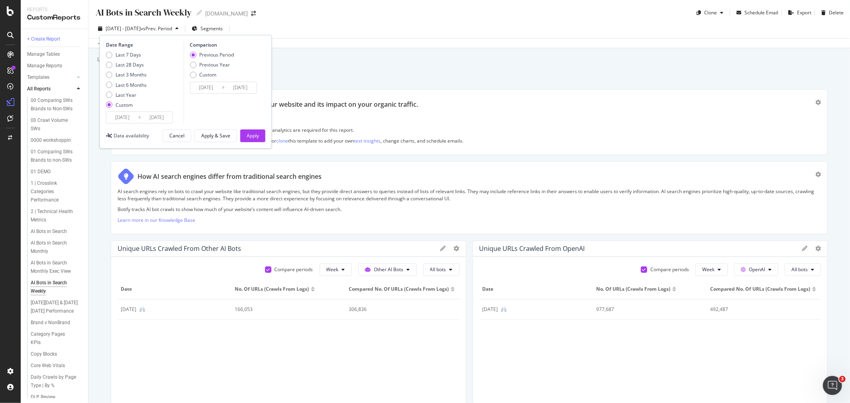
click at [148, 116] on input "[DATE]" at bounding box center [157, 117] width 32 height 11
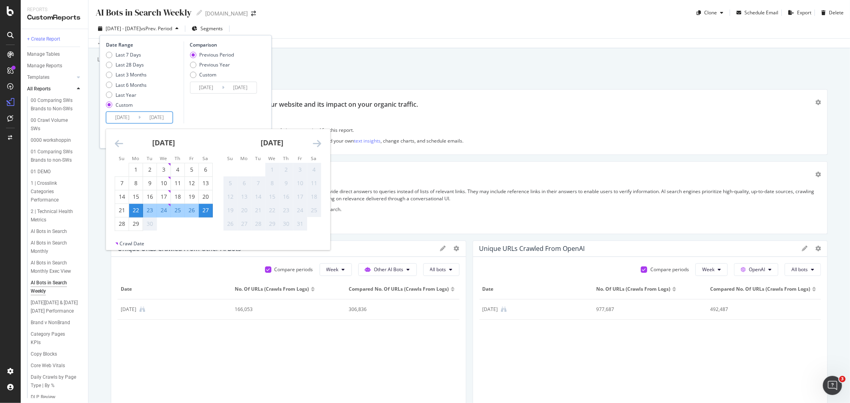
click at [124, 124] on div "Date Range Last 7 Days Last 28 Days Last 3 Months Last 6 Months Last Year Custo…" at bounding box center [186, 92] width 172 height 114
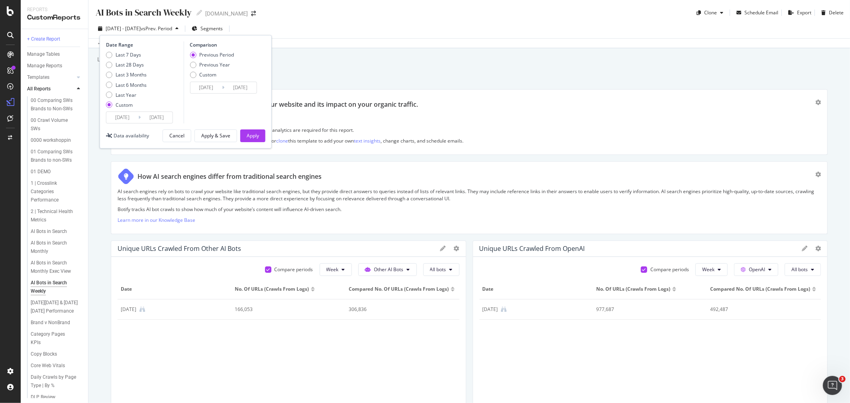
click at [124, 117] on input "[DATE]" at bounding box center [122, 117] width 32 height 11
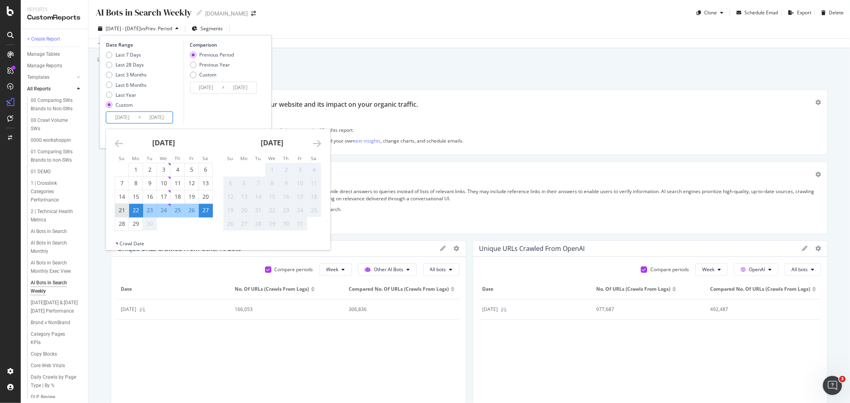
click at [128, 210] on div "21" at bounding box center [122, 210] width 14 height 8
type input "[DATE]"
click at [189, 108] on div "Comparison Previous Period Previous Year Custom [DATE] Navigate forward to inte…" at bounding box center [221, 82] width 76 height 82
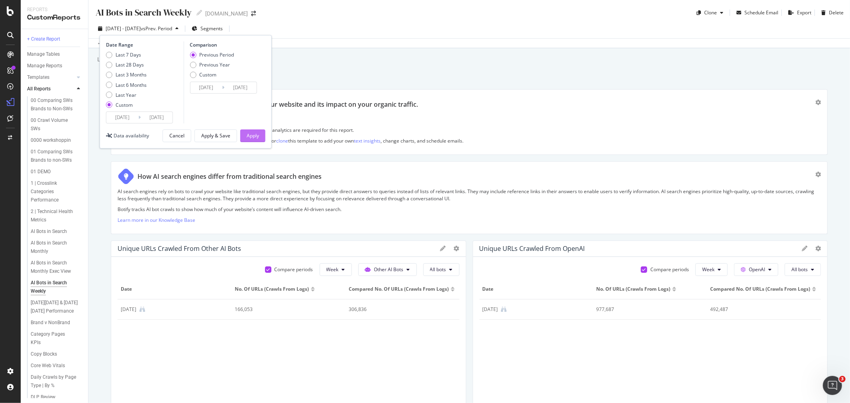
click at [243, 137] on button "Apply" at bounding box center [252, 136] width 25 height 13
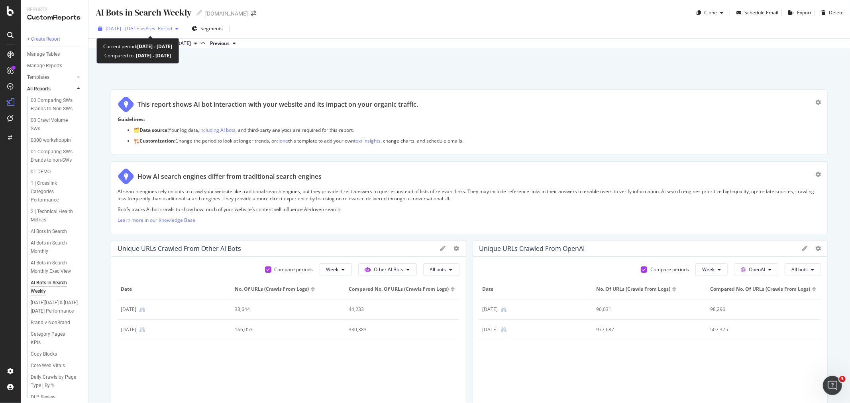
click at [137, 27] on span "[DATE] - [DATE]" at bounding box center [123, 28] width 35 height 7
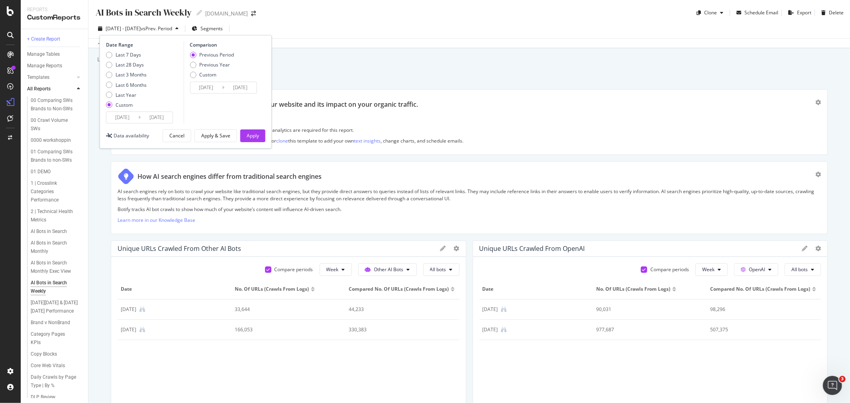
click at [132, 119] on input "[DATE]" at bounding box center [122, 117] width 32 height 11
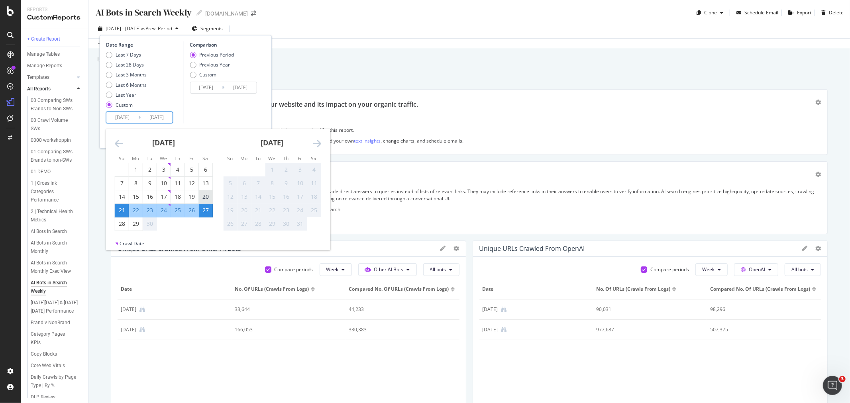
click at [204, 197] on div "20" at bounding box center [206, 197] width 14 height 8
type input "[DATE]"
click at [193, 208] on div "26" at bounding box center [192, 210] width 14 height 8
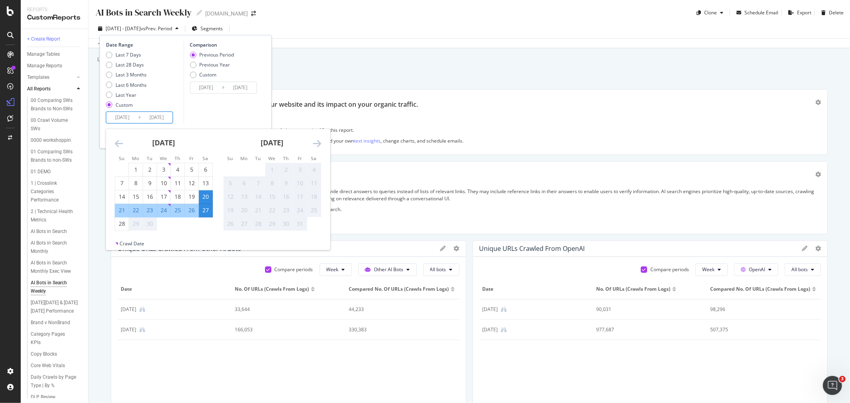
type input "[DATE]"
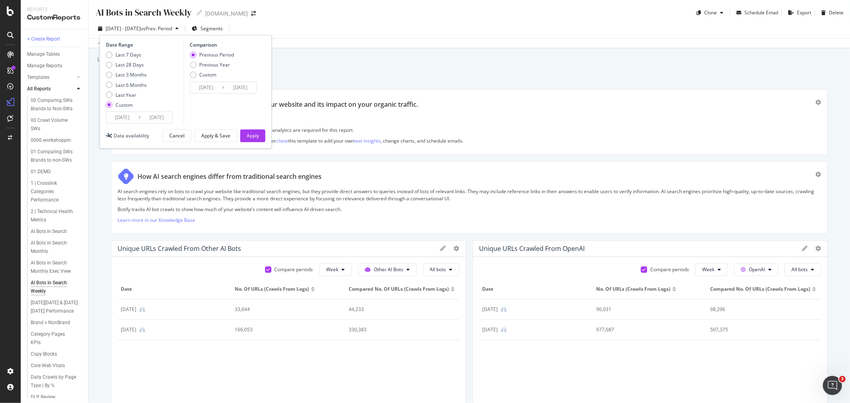
click at [169, 118] on input "[DATE]" at bounding box center [157, 117] width 32 height 11
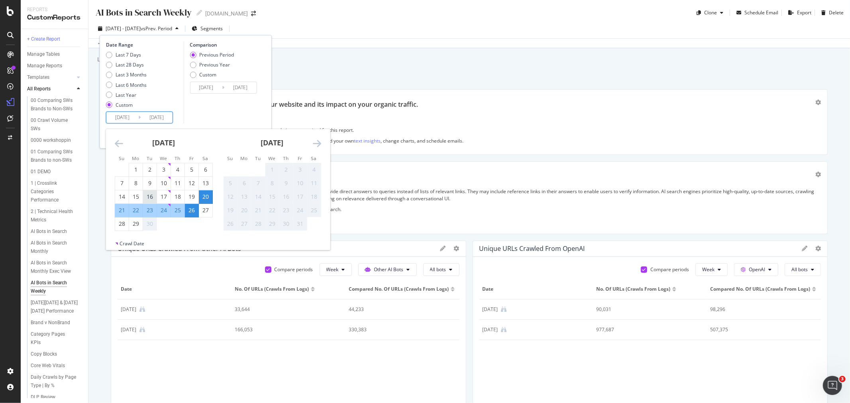
click at [146, 195] on div "16" at bounding box center [150, 197] width 14 height 8
type input "[DATE]"
click at [124, 209] on div "21" at bounding box center [122, 210] width 14 height 8
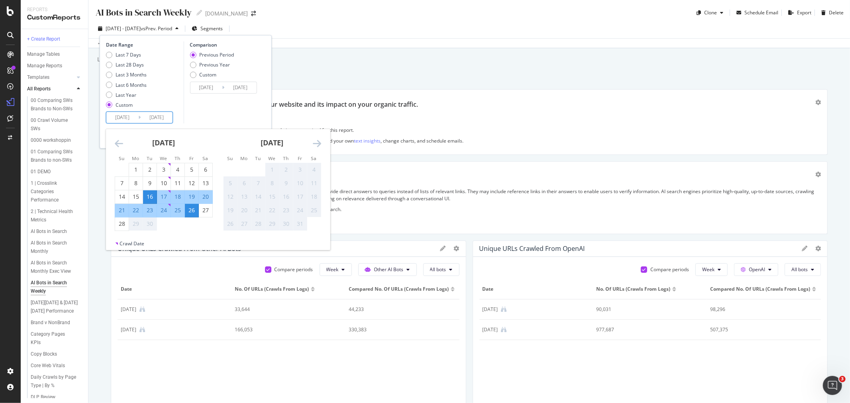
type input "[DATE]"
click at [149, 116] on input "[DATE]" at bounding box center [157, 117] width 32 height 11
click at [136, 200] on div "15" at bounding box center [136, 197] width 14 height 8
type input "[DATE]"
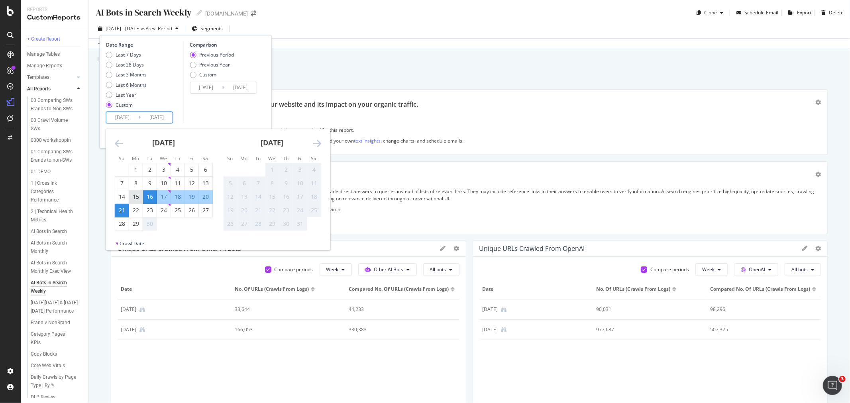
type input "[DATE]"
click at [189, 120] on div "Comparison Previous Period Previous Year Custom [DATE] Navigate forward to inte…" at bounding box center [221, 82] width 76 height 82
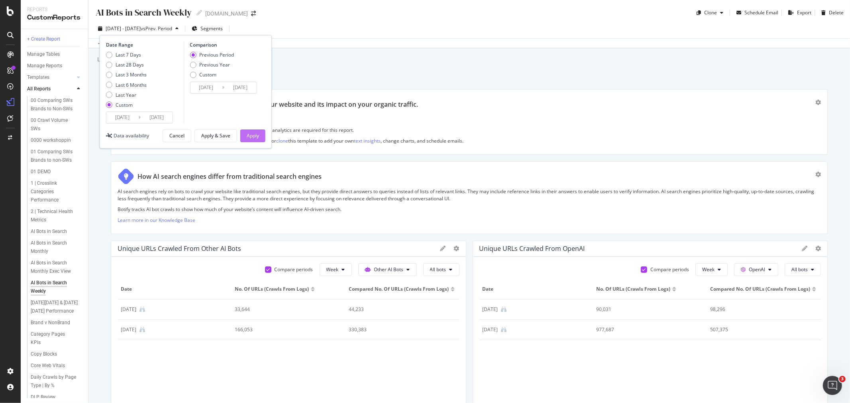
click at [250, 135] on div "Apply" at bounding box center [253, 135] width 12 height 7
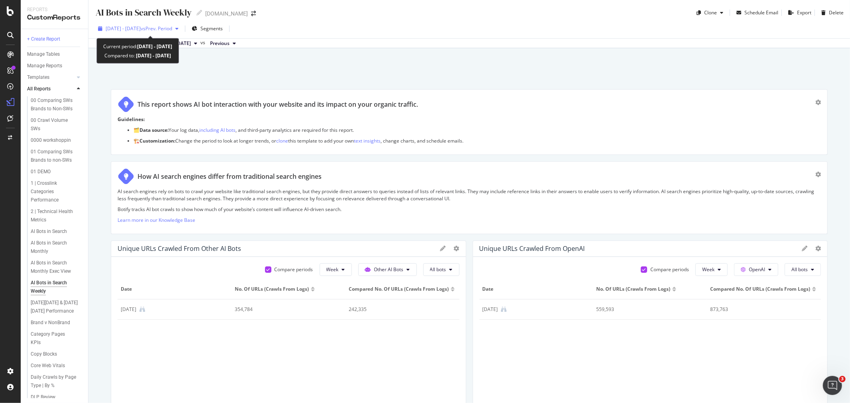
click at [138, 25] on div "[DATE] - [DATE] vs Prev. Period" at bounding box center [138, 29] width 87 height 12
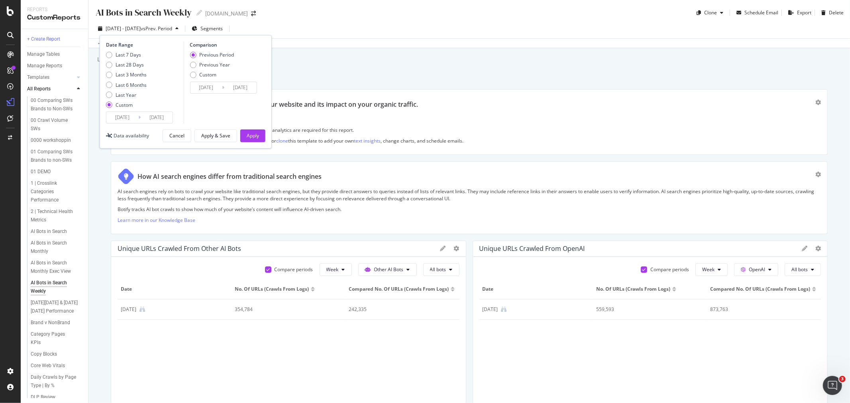
click at [149, 115] on input "[DATE]" at bounding box center [157, 117] width 32 height 11
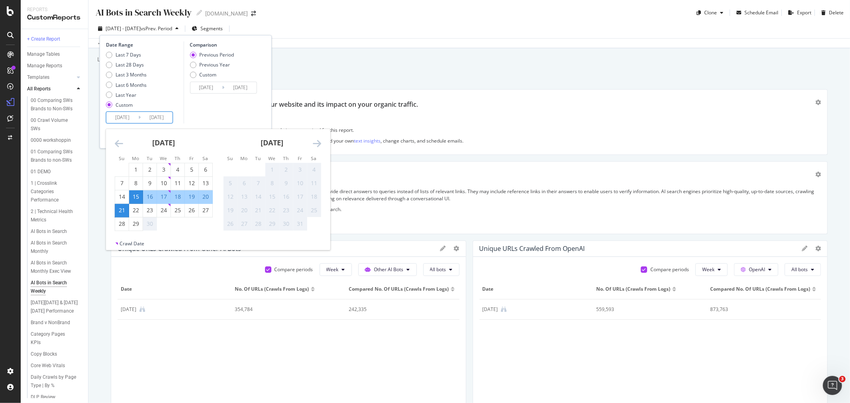
click at [152, 197] on div "16" at bounding box center [150, 197] width 14 height 8
type input "[DATE]"
click at [147, 116] on input "[DATE]" at bounding box center [157, 117] width 32 height 11
click at [121, 118] on input "[DATE]" at bounding box center [122, 117] width 32 height 11
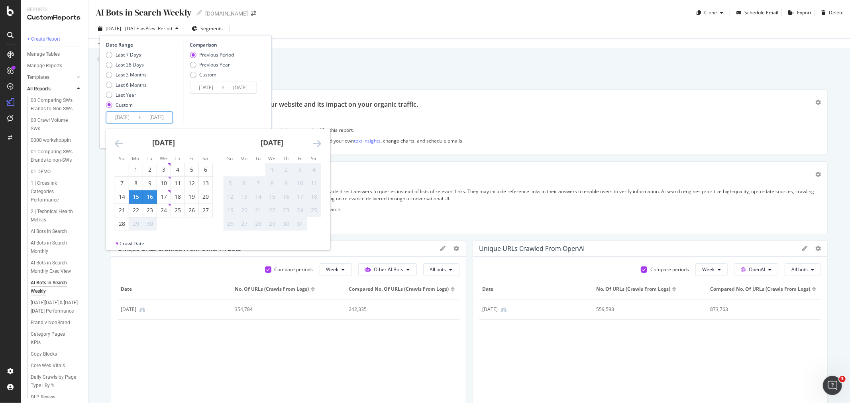
click at [148, 198] on div "16" at bounding box center [150, 197] width 14 height 8
type input "[DATE]"
click at [153, 113] on input "[DATE]" at bounding box center [157, 117] width 32 height 11
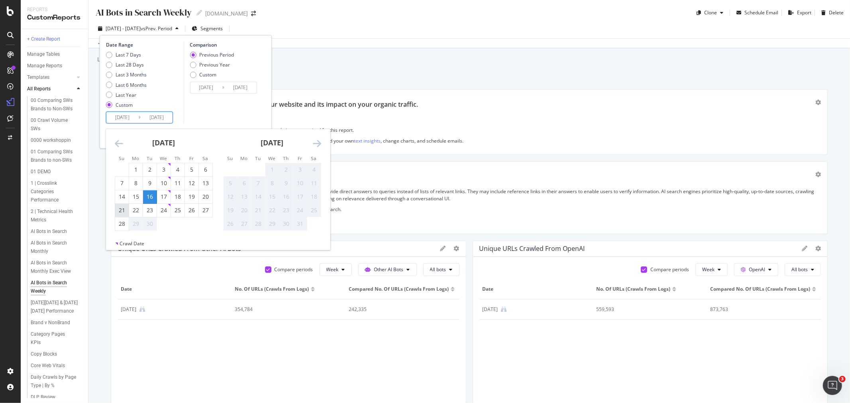
click at [121, 210] on div "21" at bounding box center [122, 210] width 14 height 8
type input "[DATE]"
click at [163, 117] on input "[DATE]" at bounding box center [157, 117] width 32 height 11
click at [188, 113] on div "Comparison Previous Period Previous Year Custom [DATE] Navigate forward to inte…" at bounding box center [221, 82] width 76 height 82
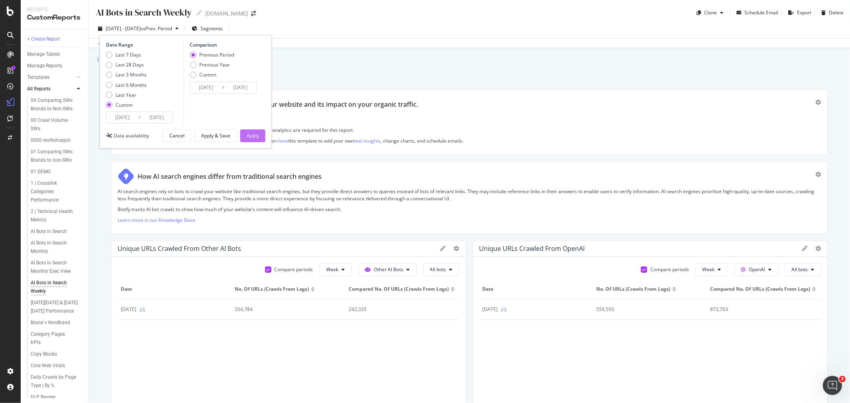
click at [253, 137] on div "Apply" at bounding box center [253, 135] width 12 height 7
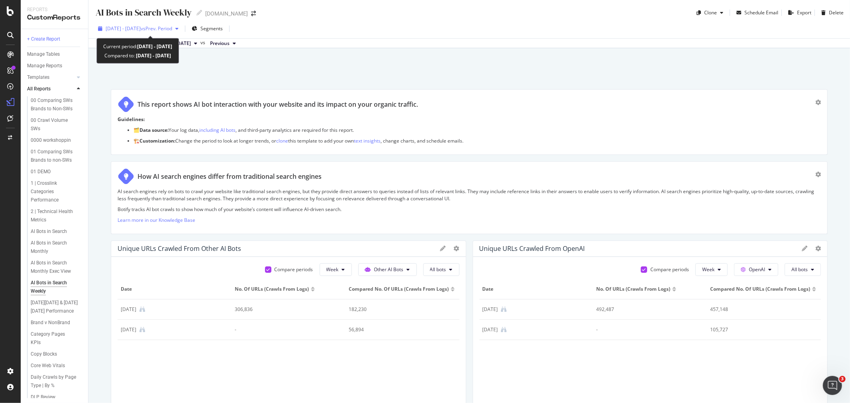
click at [141, 26] on span "[DATE] - [DATE]" at bounding box center [123, 28] width 35 height 7
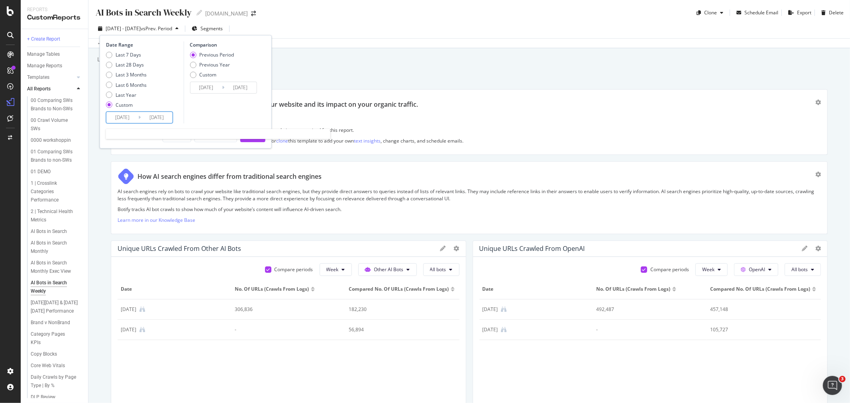
click at [150, 118] on input "[DATE]" at bounding box center [157, 117] width 32 height 11
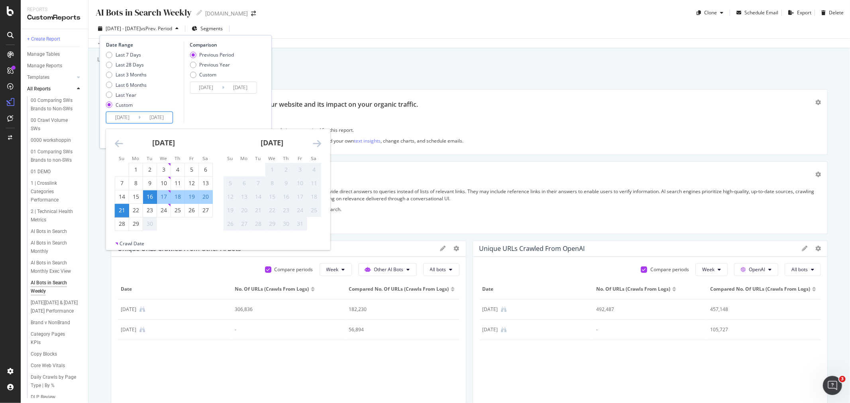
click at [117, 117] on input "[DATE]" at bounding box center [122, 117] width 32 height 11
click at [122, 196] on div "14" at bounding box center [122, 197] width 14 height 8
type input "[DATE]"
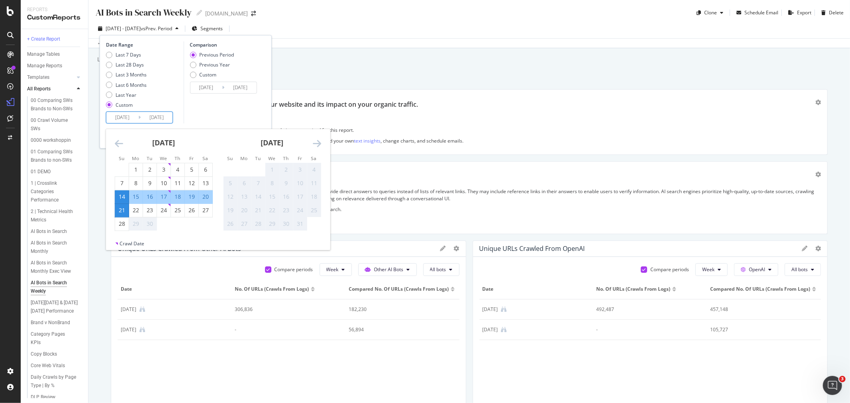
click at [205, 196] on div "20" at bounding box center [206, 197] width 14 height 8
type input "[DATE]"
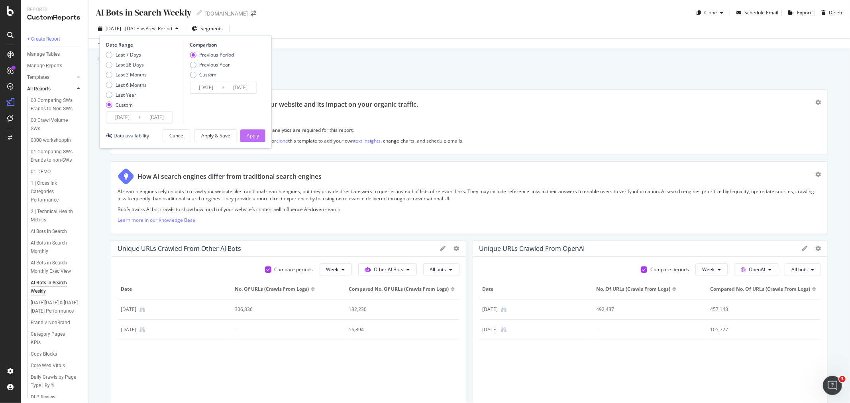
click at [248, 138] on div "Apply" at bounding box center [253, 135] width 12 height 7
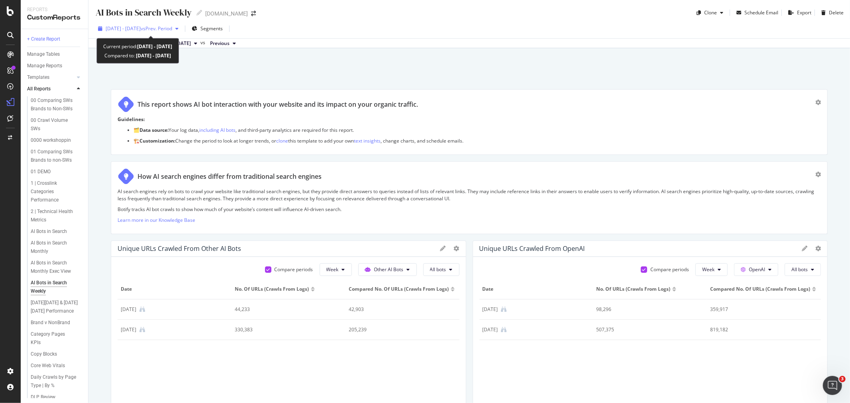
click at [172, 26] on span "vs Prev. Period" at bounding box center [156, 28] width 31 height 7
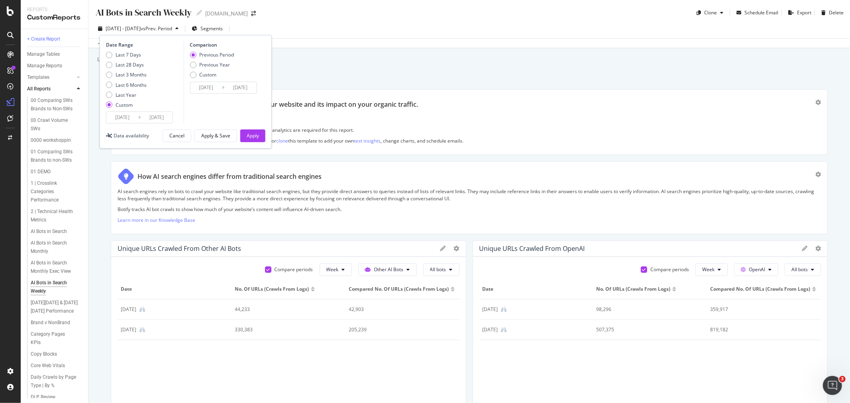
click at [133, 120] on input "[DATE]" at bounding box center [122, 117] width 32 height 11
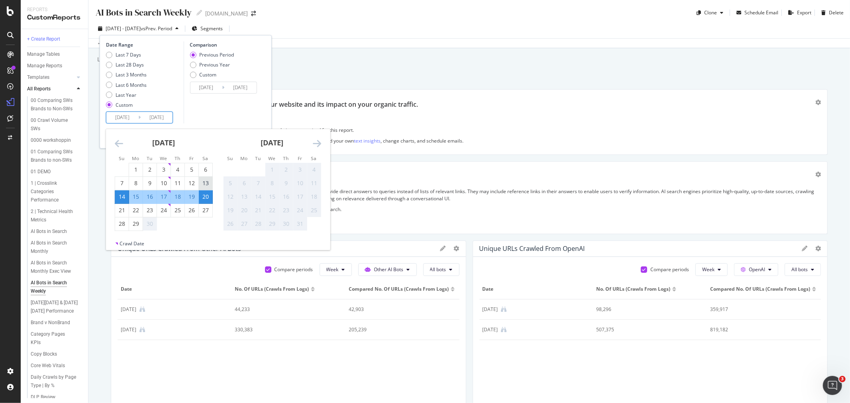
click at [208, 184] on div "13" at bounding box center [206, 183] width 14 height 8
type input "[DATE]"
click at [192, 197] on div "19" at bounding box center [192, 197] width 14 height 8
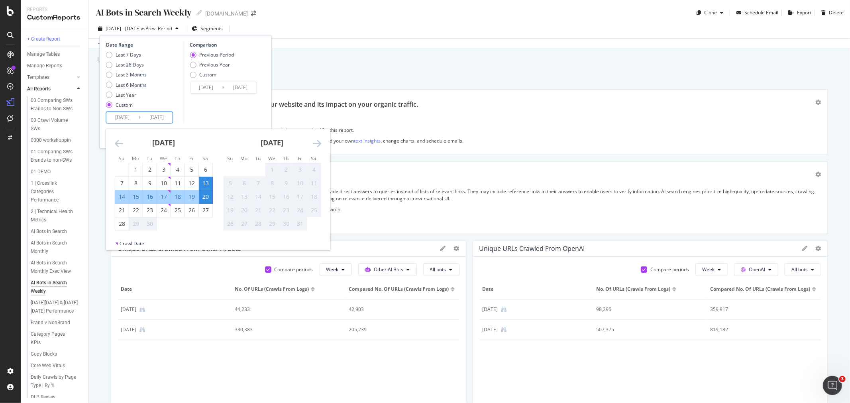
type input "[DATE]"
click at [165, 120] on input "[DATE]" at bounding box center [157, 117] width 32 height 11
click at [197, 110] on div "Comparison Previous Period Previous Year Custom [DATE] Navigate forward to inte…" at bounding box center [221, 82] width 76 height 82
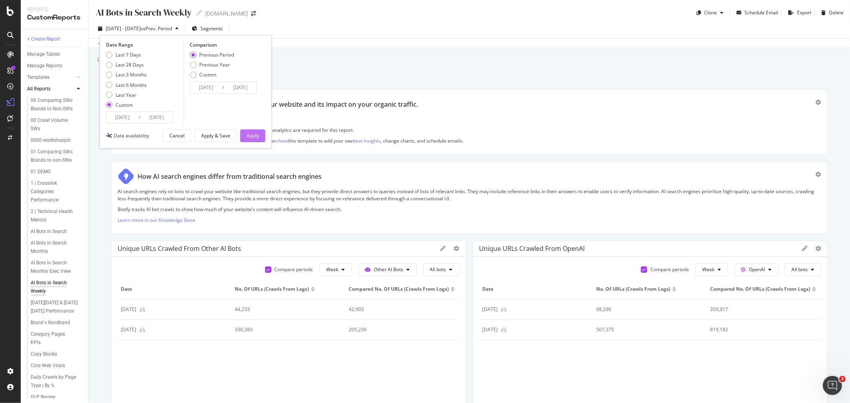
click at [254, 136] on div "Apply" at bounding box center [253, 135] width 12 height 7
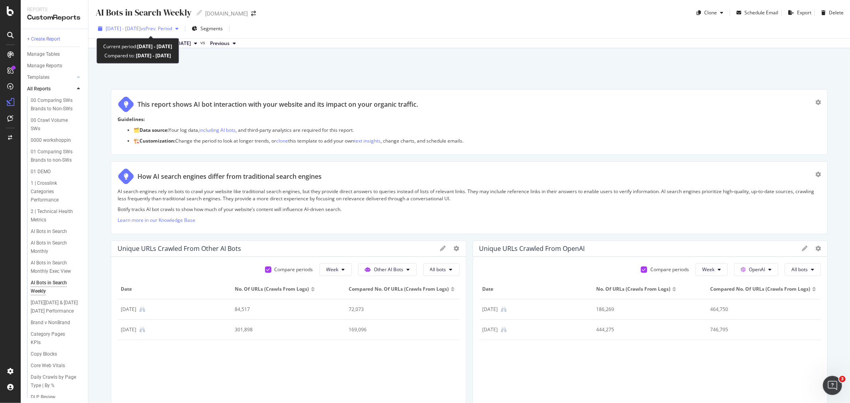
click at [141, 26] on span "[DATE] - [DATE]" at bounding box center [123, 28] width 35 height 7
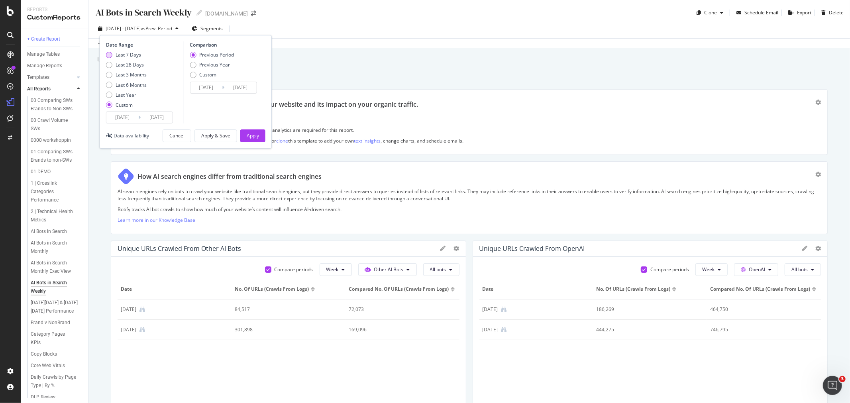
click at [129, 54] on div "Last 7 Days" at bounding box center [129, 54] width 26 height 7
type input "[DATE]"
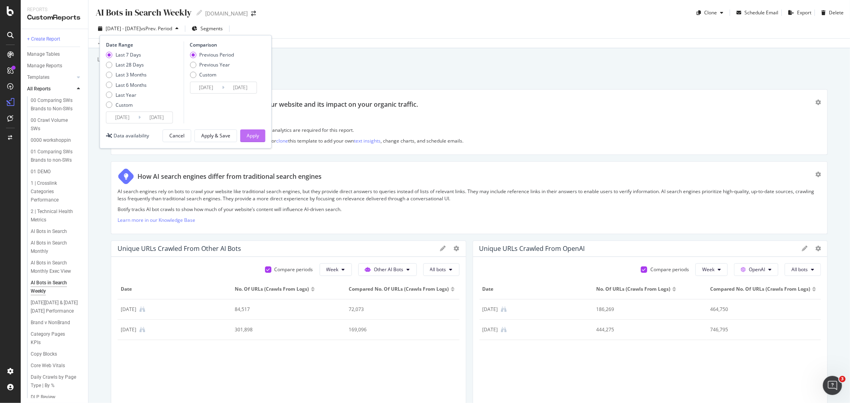
click at [254, 136] on div "Apply" at bounding box center [253, 135] width 12 height 7
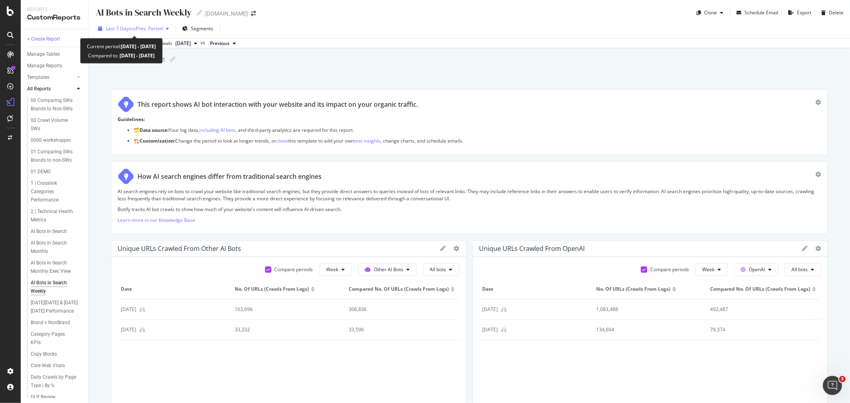
click at [136, 28] on span "vs Prev. Period" at bounding box center [146, 28] width 31 height 7
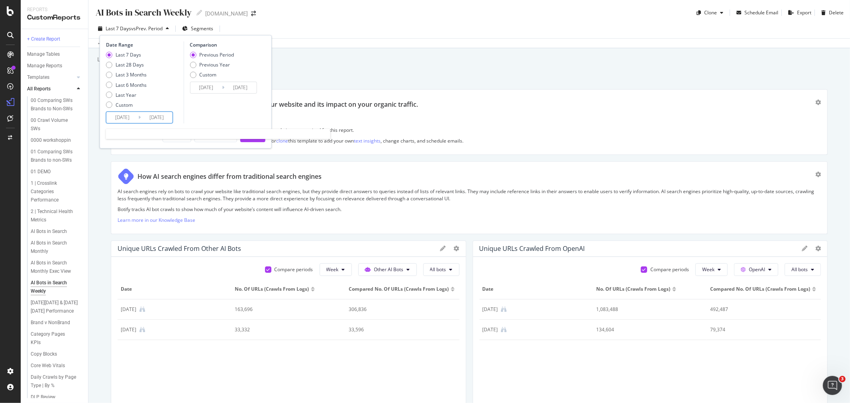
click at [163, 117] on input "[DATE]" at bounding box center [157, 117] width 32 height 11
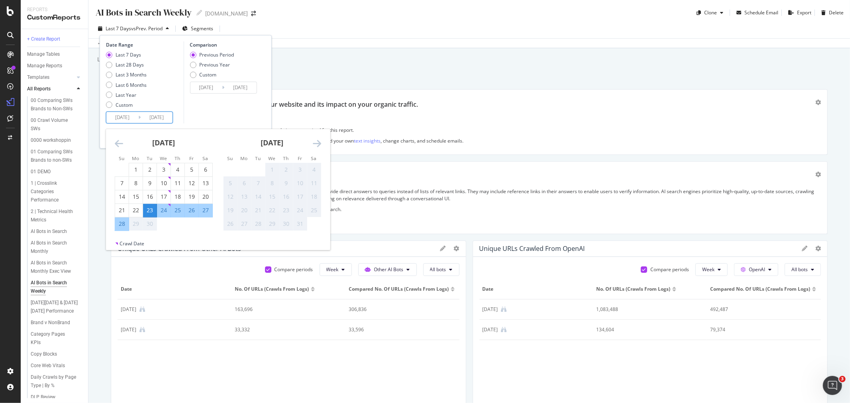
click at [131, 120] on input "[DATE]" at bounding box center [122, 117] width 32 height 11
click at [140, 209] on div "22" at bounding box center [136, 210] width 14 height 8
type input "[DATE]"
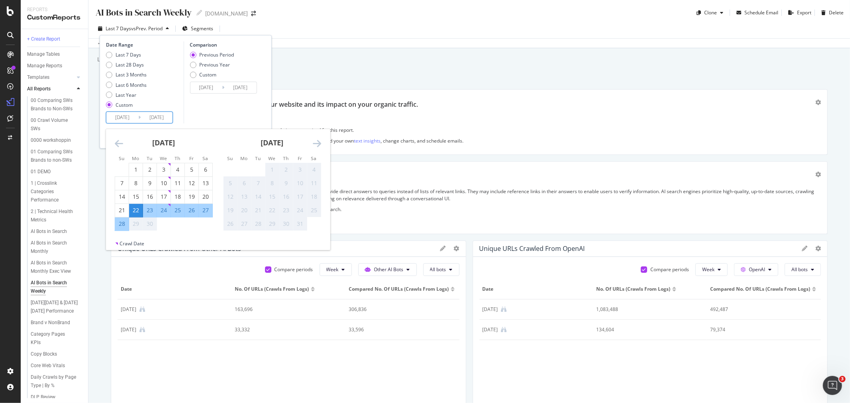
click at [129, 117] on input "[DATE]" at bounding box center [122, 117] width 32 height 11
click at [139, 197] on div "15" at bounding box center [136, 197] width 14 height 8
type input "[DATE]"
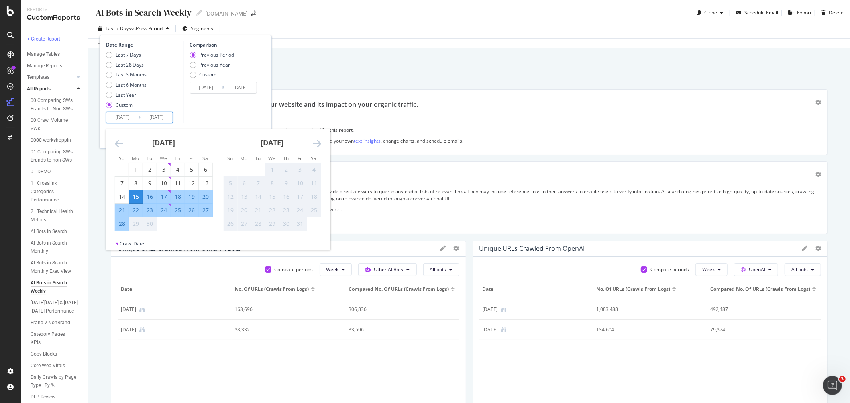
click at [122, 210] on div "21" at bounding box center [122, 210] width 14 height 8
type input "[DATE]"
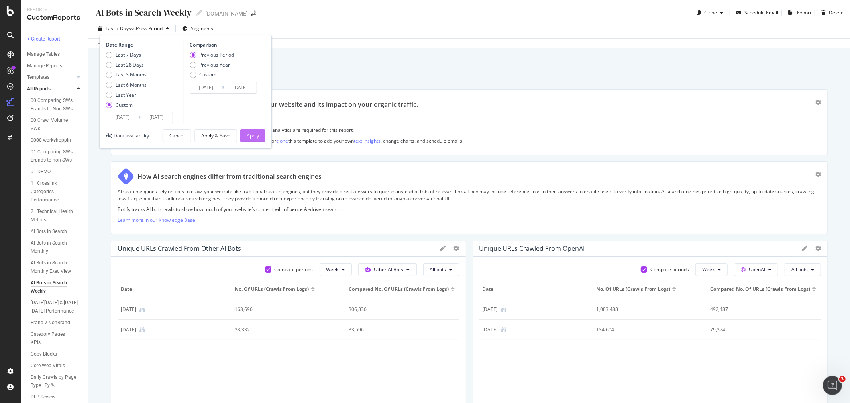
click at [253, 135] on div "Apply" at bounding box center [253, 135] width 12 height 7
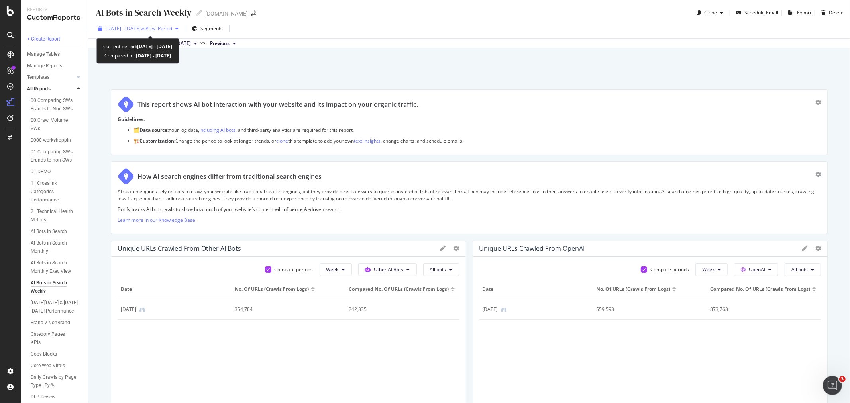
click at [170, 27] on span "vs Prev. Period" at bounding box center [156, 28] width 31 height 7
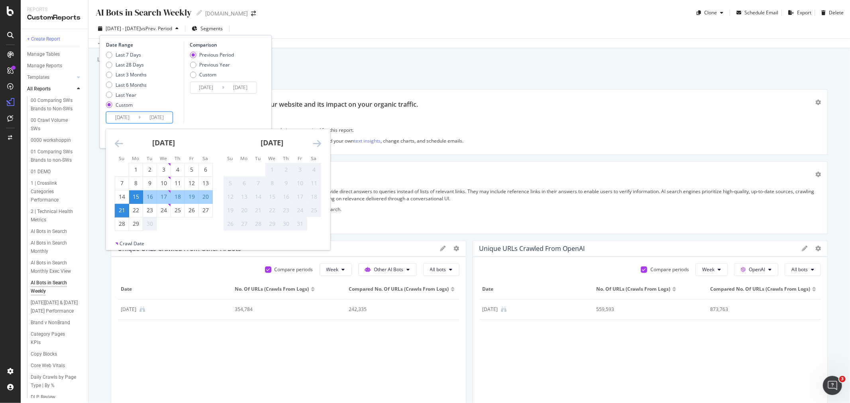
click at [147, 116] on input "[DATE]" at bounding box center [157, 117] width 32 height 11
click at [120, 195] on div "14" at bounding box center [122, 197] width 14 height 8
type input "[DATE]"
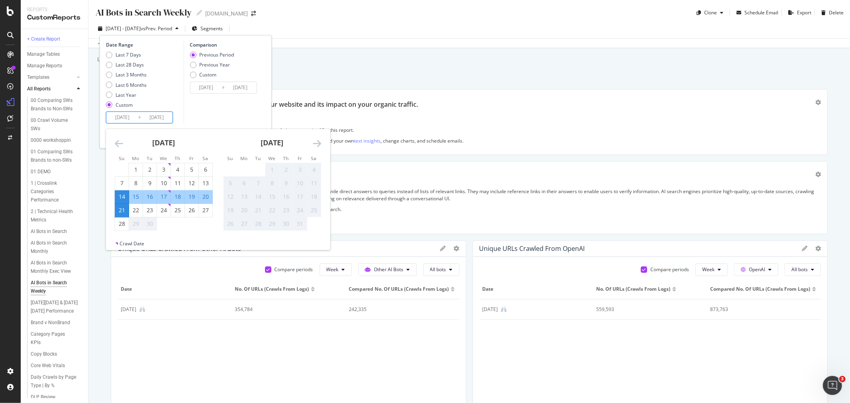
click at [205, 194] on div "20" at bounding box center [206, 197] width 14 height 8
type input "[DATE]"
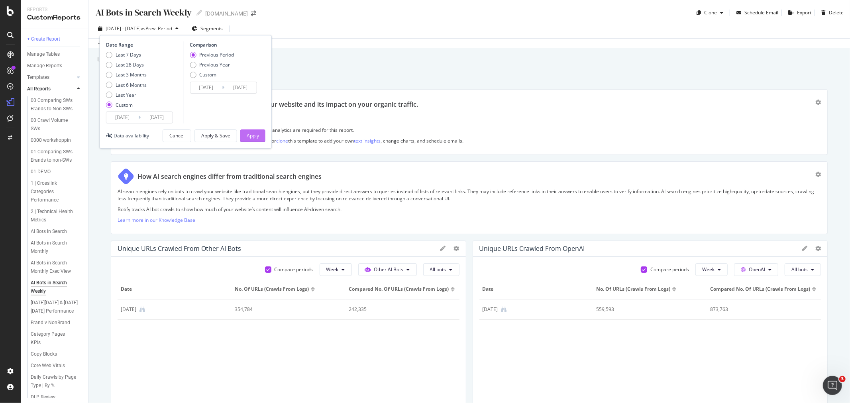
click at [250, 136] on div "Apply" at bounding box center [253, 135] width 12 height 7
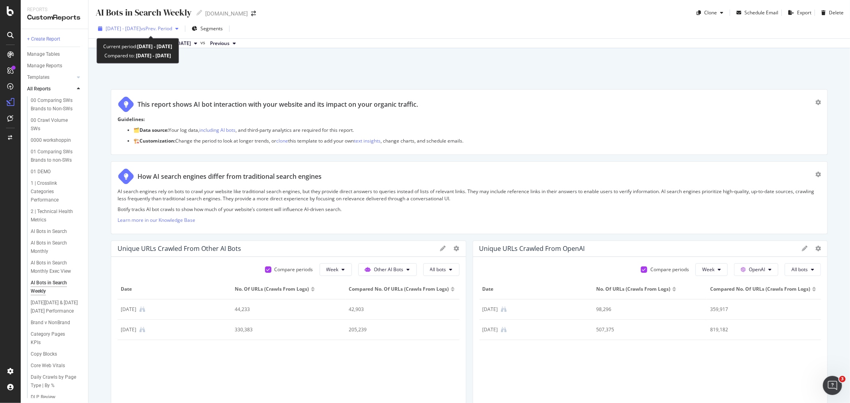
click at [138, 28] on span "[DATE] - [DATE]" at bounding box center [123, 28] width 35 height 7
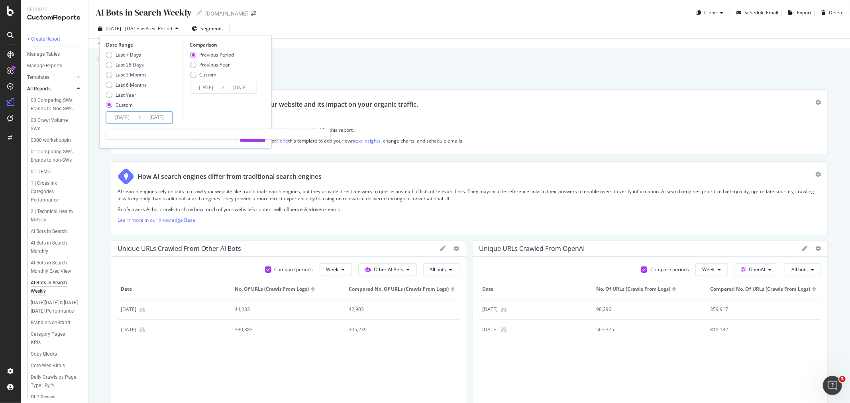
click at [159, 114] on input "[DATE]" at bounding box center [157, 117] width 32 height 11
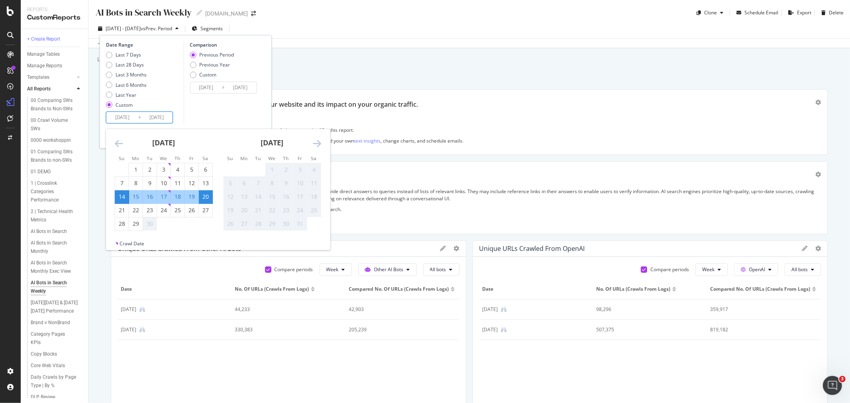
click at [140, 197] on div "15" at bounding box center [136, 197] width 14 height 8
type input "[DATE]"
click at [161, 114] on input "[DATE]" at bounding box center [157, 117] width 32 height 11
click at [128, 121] on input "[DATE]" at bounding box center [122, 117] width 32 height 11
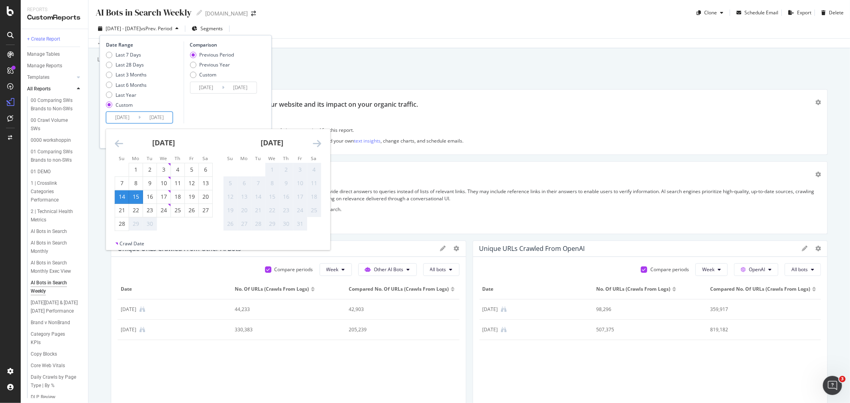
click at [140, 196] on div "15" at bounding box center [136, 197] width 14 height 8
type input "[DATE]"
click at [135, 211] on div "22" at bounding box center [136, 210] width 14 height 8
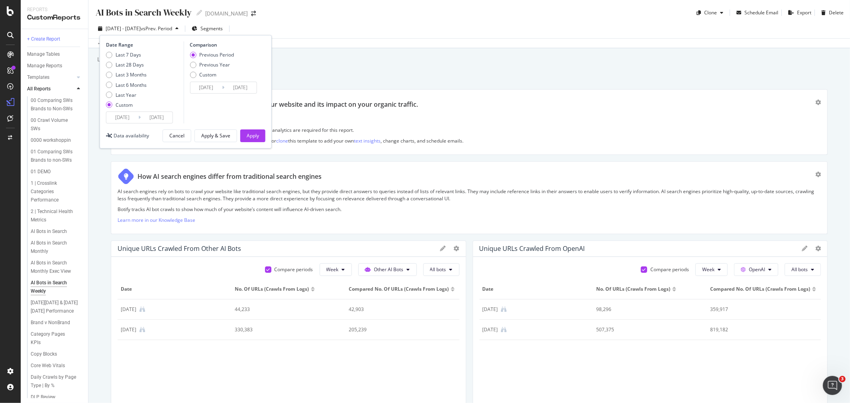
type input "[DATE]"
click at [251, 136] on div "Apply" at bounding box center [253, 135] width 12 height 7
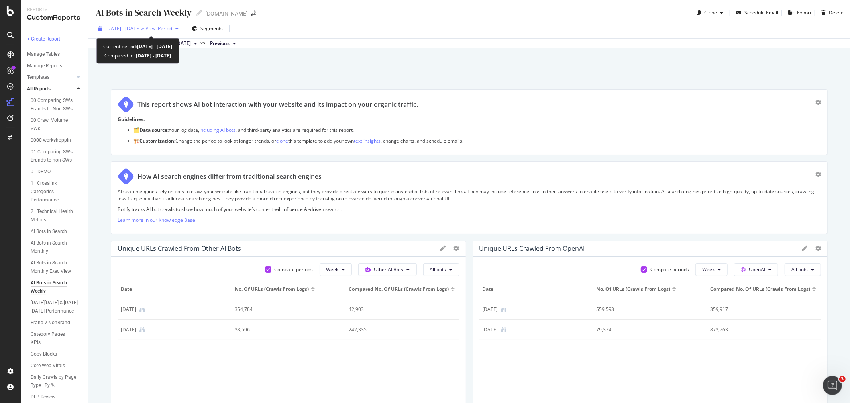
click at [172, 29] on span "vs Prev. Period" at bounding box center [156, 28] width 31 height 7
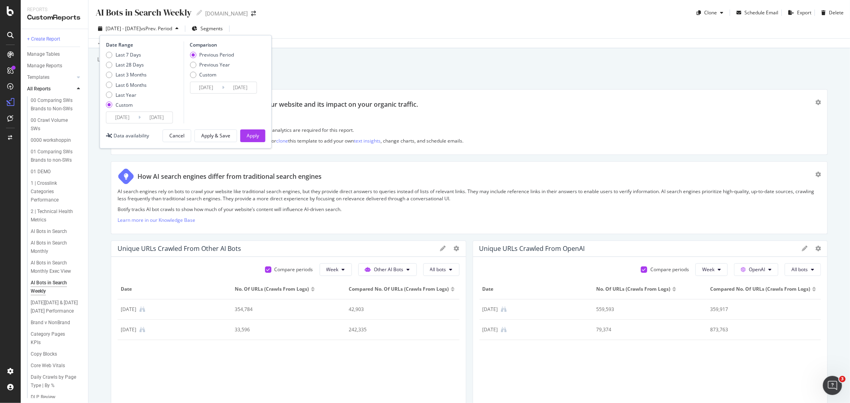
click at [137, 118] on input "[DATE]" at bounding box center [122, 117] width 32 height 11
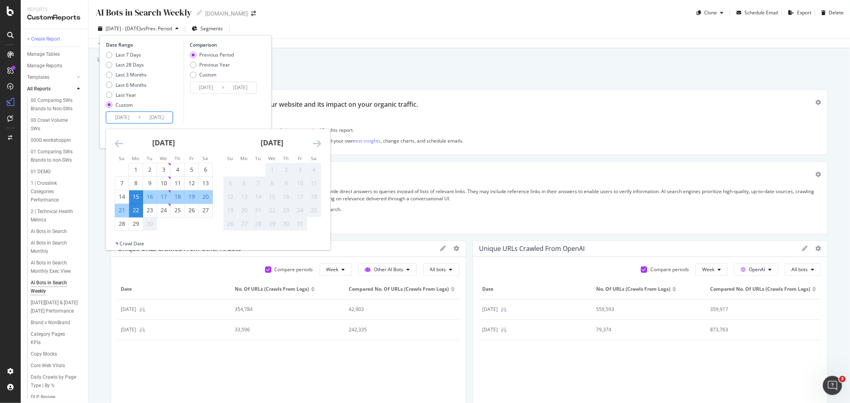
click at [153, 196] on div "16" at bounding box center [150, 197] width 14 height 8
type input "[DATE]"
click at [186, 106] on div "Comparison Previous Period Previous Year Custom [DATE] Navigate forward to inte…" at bounding box center [221, 82] width 76 height 82
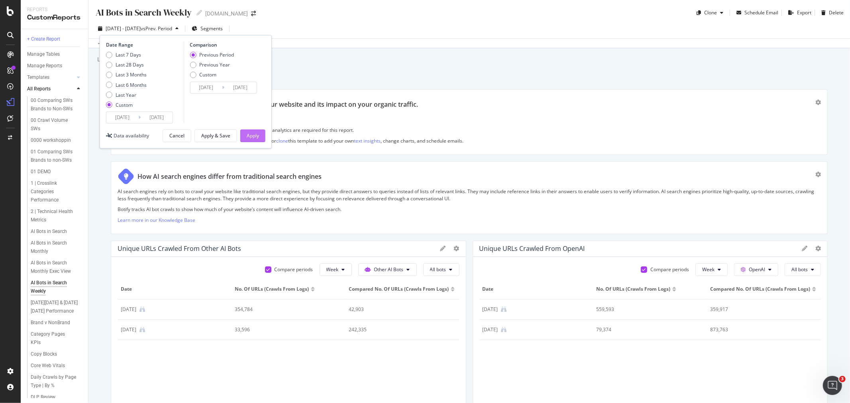
click at [253, 139] on div "Apply" at bounding box center [253, 135] width 12 height 7
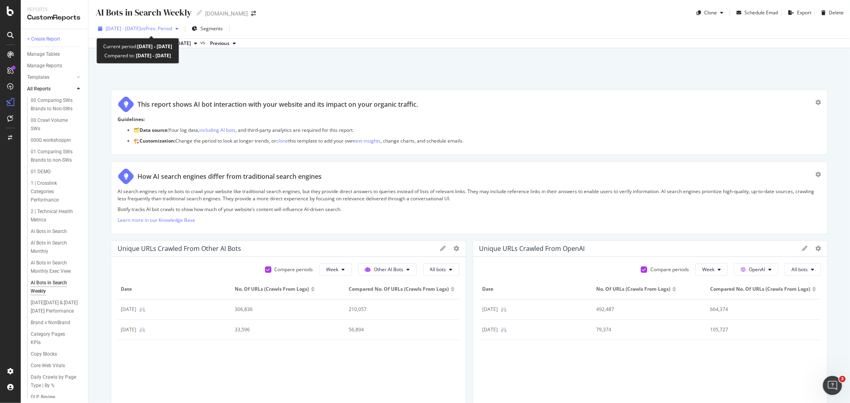
click at [141, 30] on span "[DATE] - [DATE]" at bounding box center [123, 28] width 35 height 7
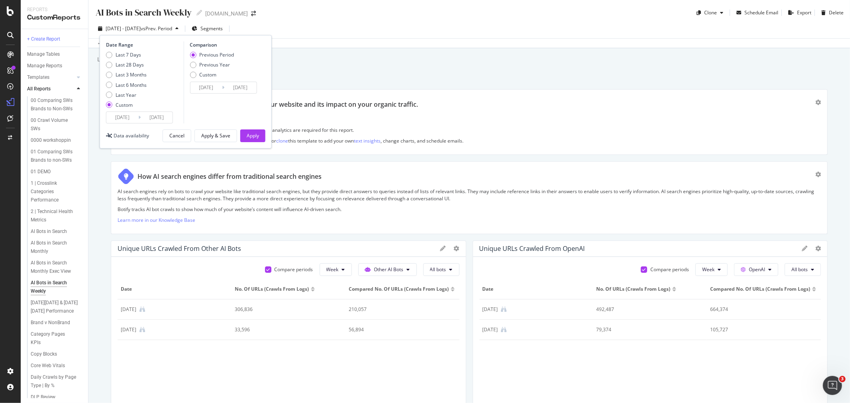
click at [155, 116] on input "[DATE]" at bounding box center [157, 117] width 32 height 11
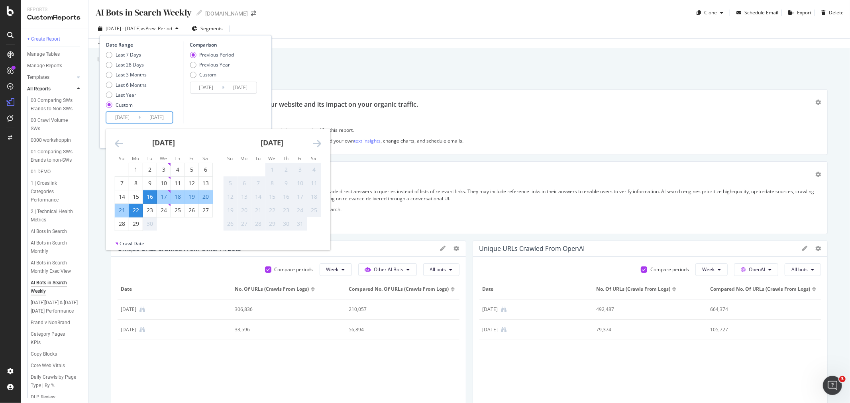
click at [121, 212] on div "21" at bounding box center [122, 210] width 14 height 8
type input "[DATE]"
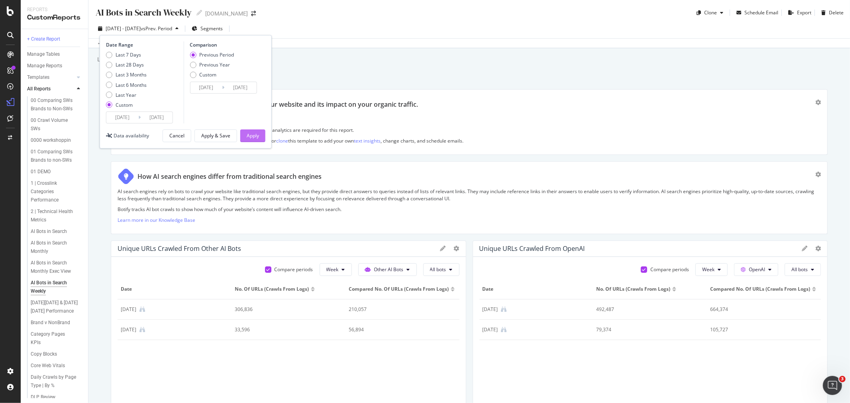
click at [254, 137] on div "Apply" at bounding box center [253, 135] width 12 height 7
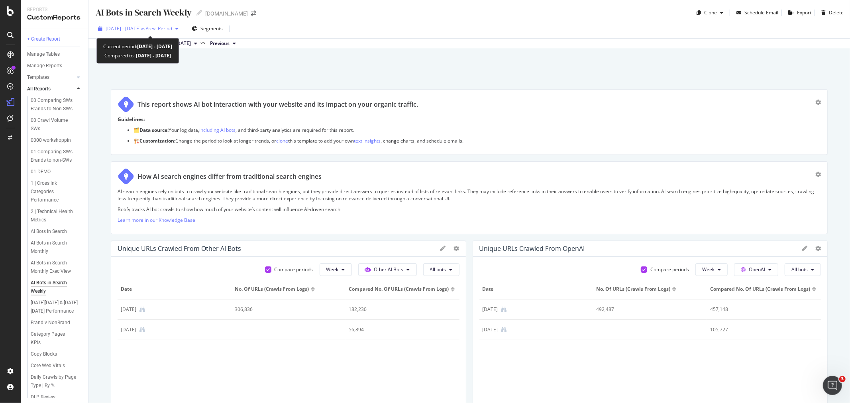
click at [141, 27] on span "[DATE] - [DATE]" at bounding box center [123, 28] width 35 height 7
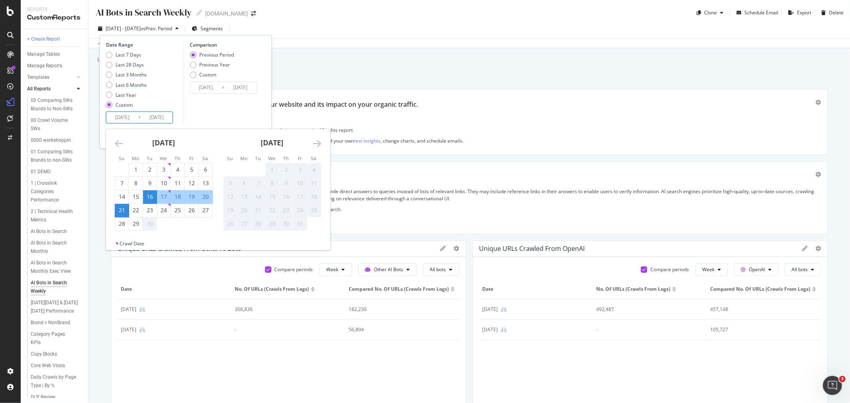
click at [149, 120] on input "[DATE]" at bounding box center [157, 117] width 32 height 11
click at [133, 196] on div "15" at bounding box center [136, 197] width 14 height 8
type input "[DATE]"
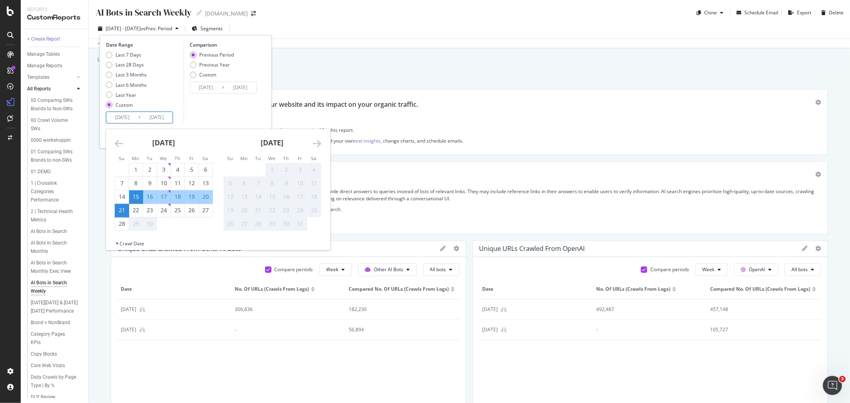
click at [183, 113] on div "Date Range Last 7 Days Last 28 Days Last 3 Months Last 6 Months Last Year Custo…" at bounding box center [185, 82] width 159 height 82
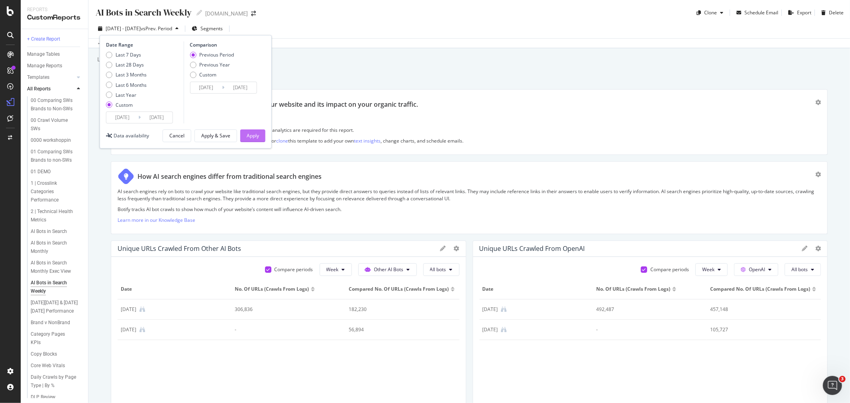
click at [252, 138] on div "Apply" at bounding box center [253, 135] width 12 height 7
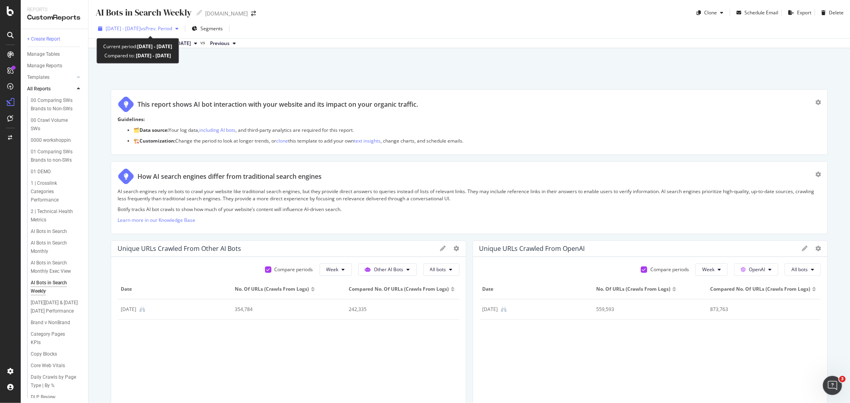
click at [141, 27] on span "[DATE] - [DATE]" at bounding box center [123, 28] width 35 height 7
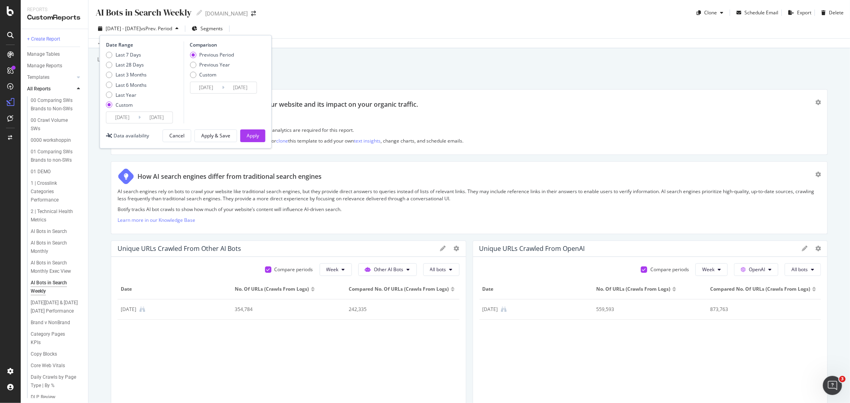
click at [537, 73] on div "AI Bots in Search Weekly AI Bots in Search Weekly [DOMAIN_NAME] Clone Schedule …" at bounding box center [469, 201] width 762 height 403
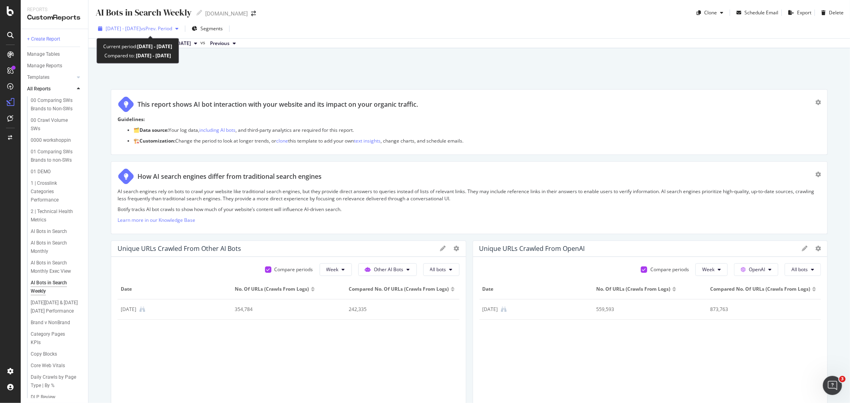
click at [172, 29] on span "vs Prev. Period" at bounding box center [156, 28] width 31 height 7
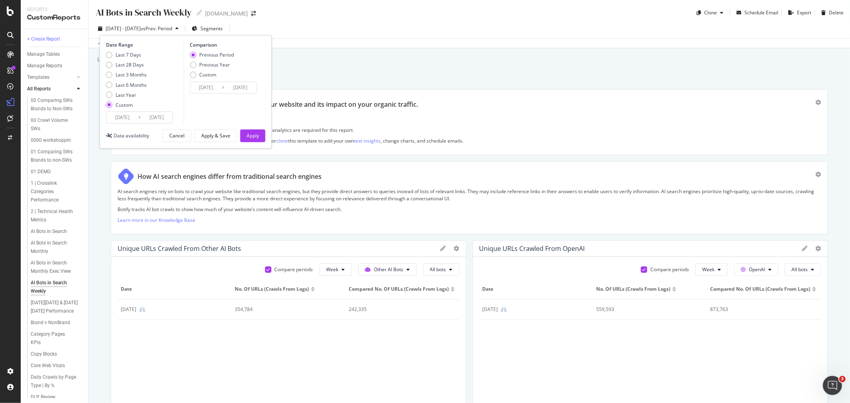
click at [142, 118] on input "[DATE]" at bounding box center [157, 117] width 32 height 11
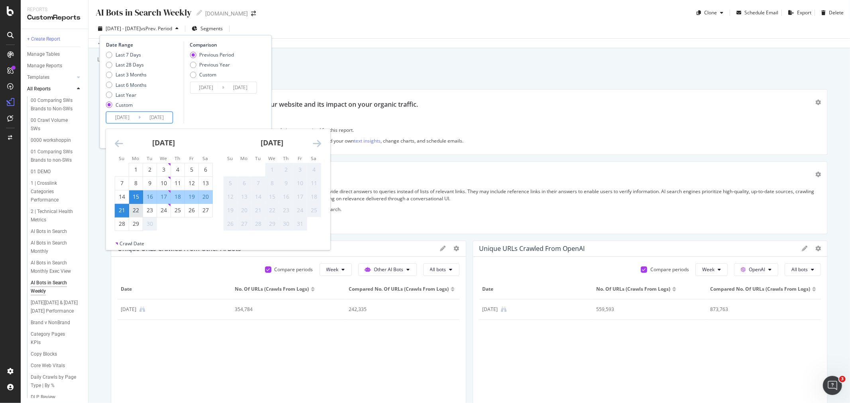
click at [136, 210] on div "22" at bounding box center [136, 210] width 14 height 8
type input "[DATE]"
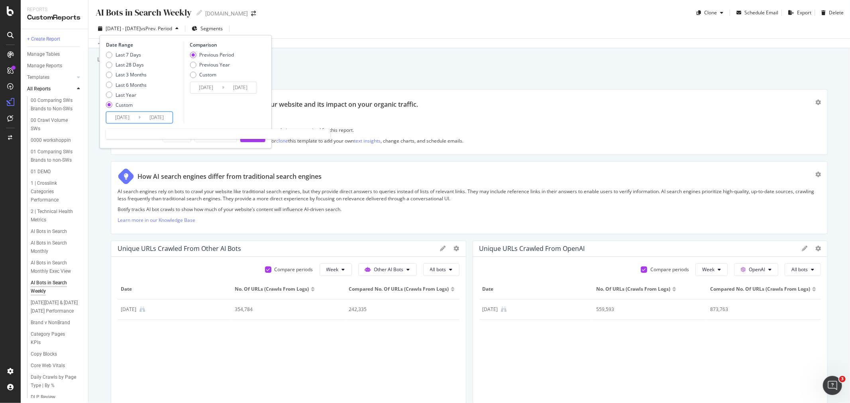
click at [154, 116] on input "[DATE]" at bounding box center [157, 117] width 32 height 11
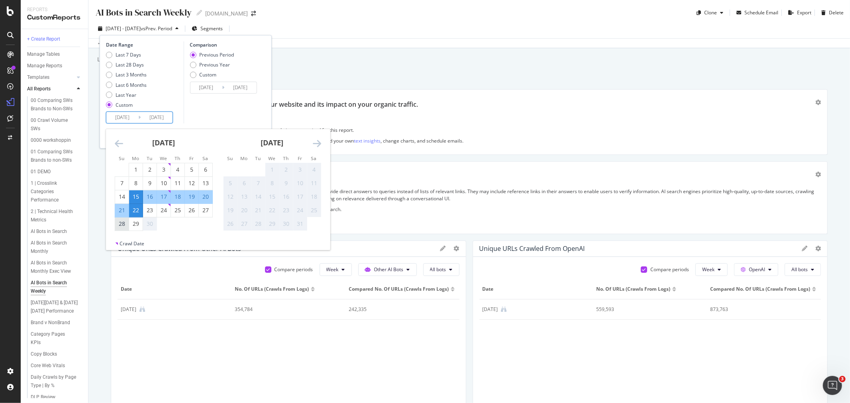
click at [123, 224] on div "28" at bounding box center [122, 224] width 14 height 8
type input "[DATE]"
click at [129, 114] on input "[DATE]" at bounding box center [122, 117] width 32 height 11
click at [140, 212] on div "22" at bounding box center [136, 210] width 14 height 8
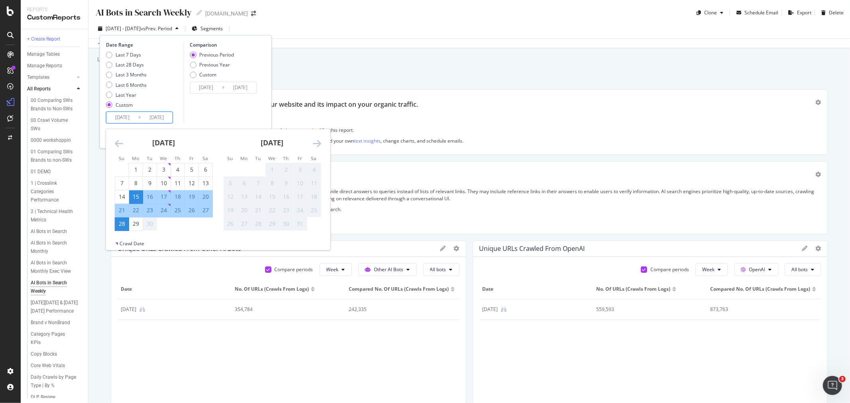
type input "[DATE]"
click at [217, 108] on div "Comparison Previous Period Previous Year Custom [DATE] Navigate forward to inte…" at bounding box center [221, 82] width 76 height 82
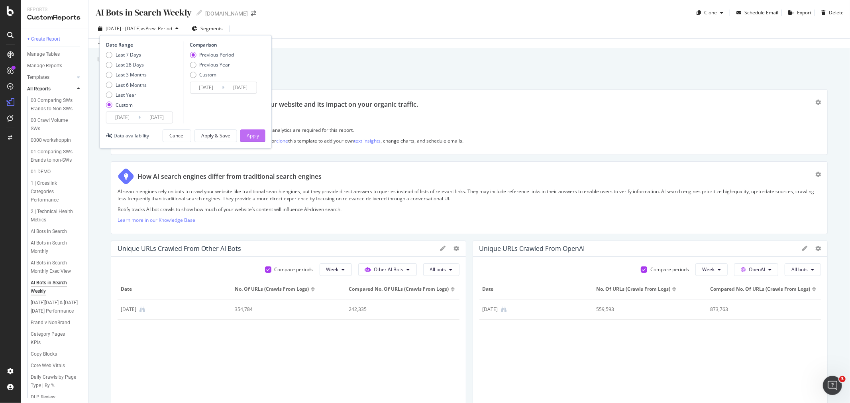
click at [261, 134] on button "Apply" at bounding box center [252, 136] width 25 height 13
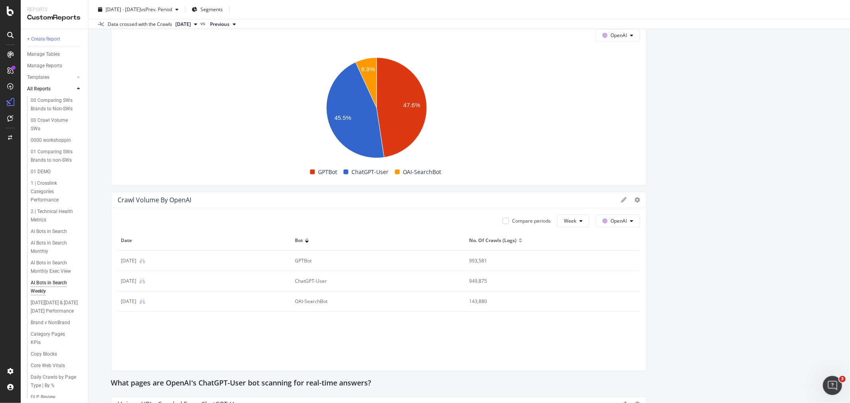
scroll to position [930, 0]
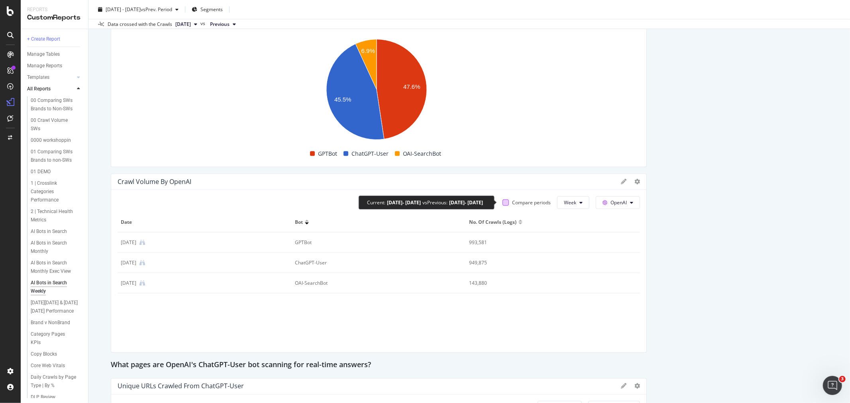
click at [503, 202] on div at bounding box center [506, 203] width 6 height 6
click at [497, 201] on div "Compare periods Week OpenAI" at bounding box center [568, 203] width 144 height 13
click at [504, 202] on icon at bounding box center [506, 203] width 4 height 4
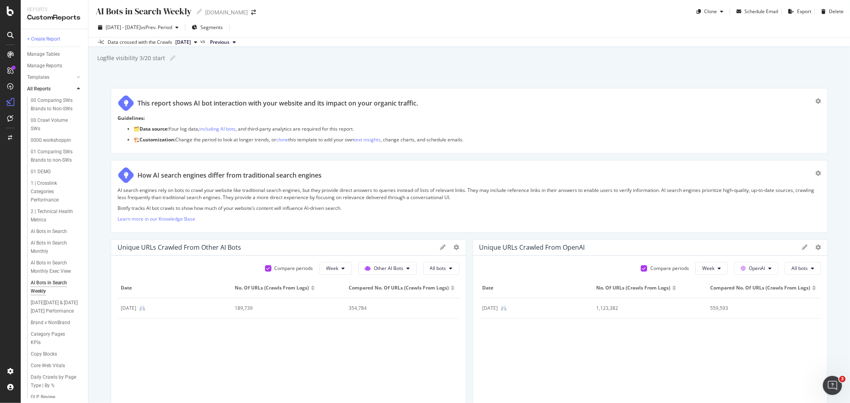
scroll to position [0, 0]
click at [172, 26] on span "vs Prev. Period" at bounding box center [156, 28] width 31 height 7
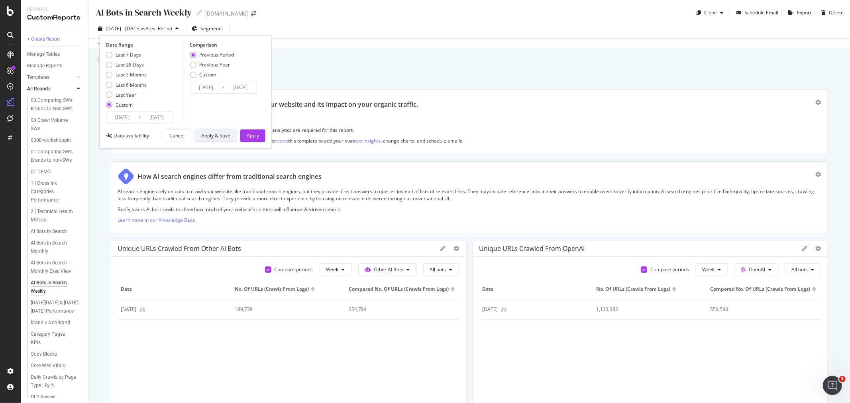
click at [212, 137] on div "Apply & Save" at bounding box center [215, 135] width 29 height 7
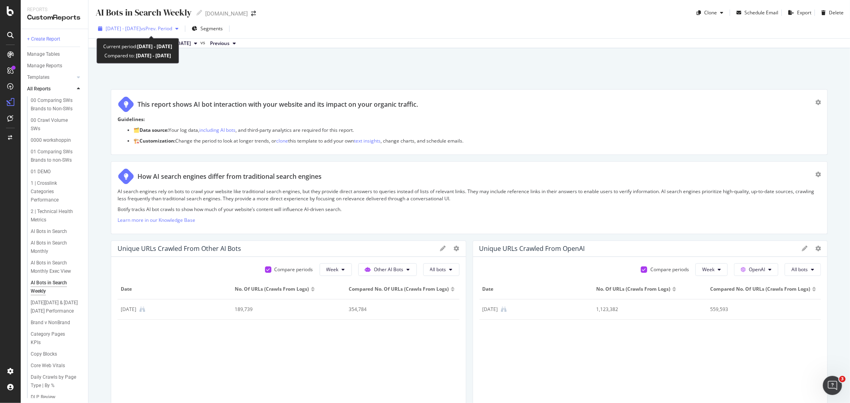
click at [141, 26] on span "[DATE] - [DATE]" at bounding box center [123, 28] width 35 height 7
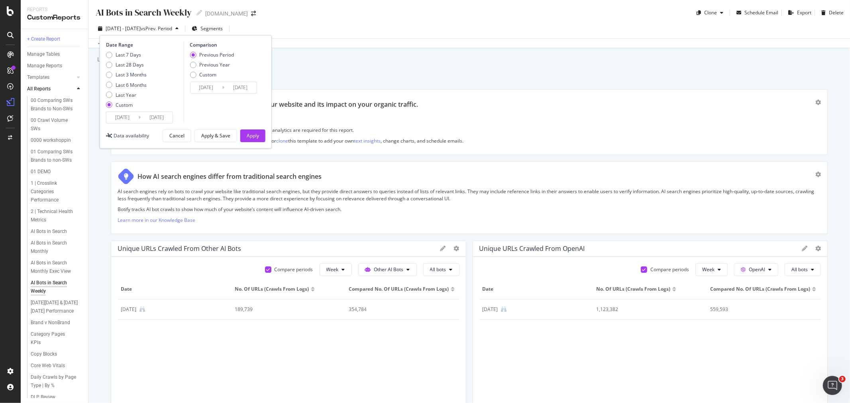
drag, startPoint x: 128, startPoint y: 53, endPoint x: 159, endPoint y: 62, distance: 33.1
click at [128, 53] on div "Last 7 Days" at bounding box center [129, 54] width 26 height 7
type input "[DATE]"
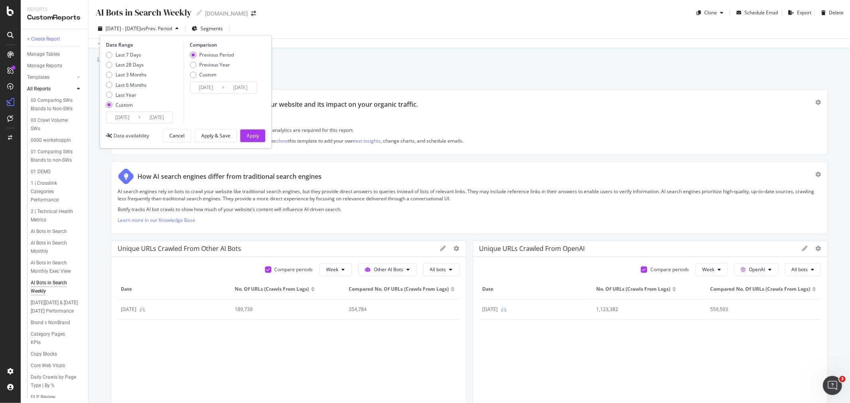
type input "[DATE]"
click at [137, 118] on input "[DATE]" at bounding box center [122, 117] width 32 height 11
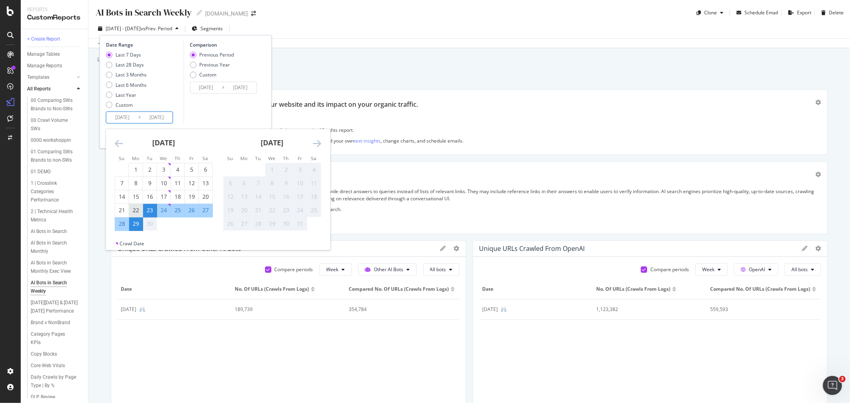
click at [134, 209] on div "22" at bounding box center [136, 210] width 14 height 8
type input "[DATE]"
click at [134, 197] on div "15" at bounding box center [136, 197] width 14 height 8
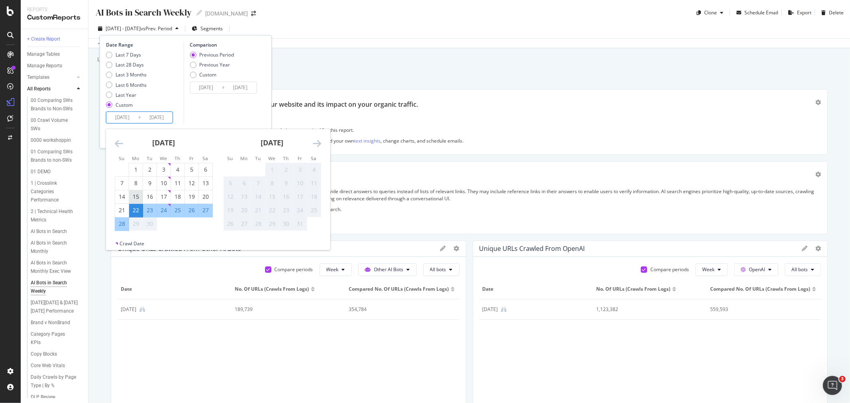
type input "[DATE]"
click at [123, 212] on div "21" at bounding box center [122, 210] width 14 height 8
type input "[DATE]"
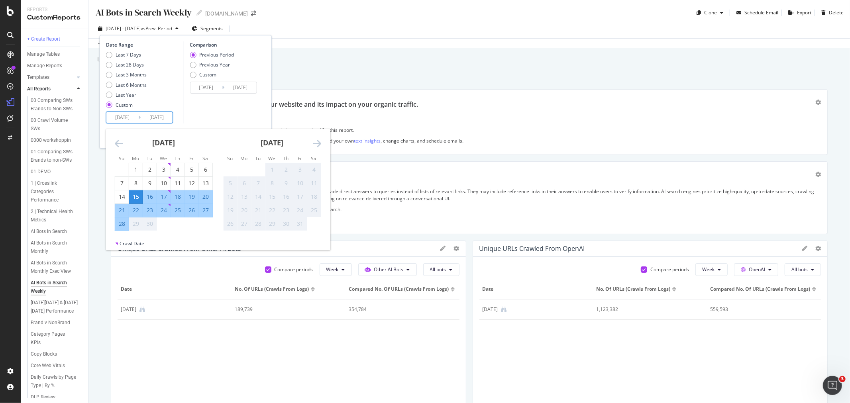
type input "[DATE]"
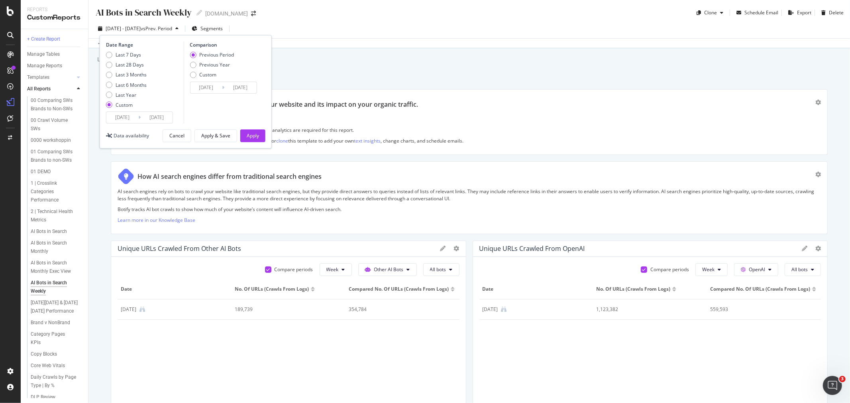
click at [225, 89] on input "[DATE]" at bounding box center [240, 87] width 32 height 11
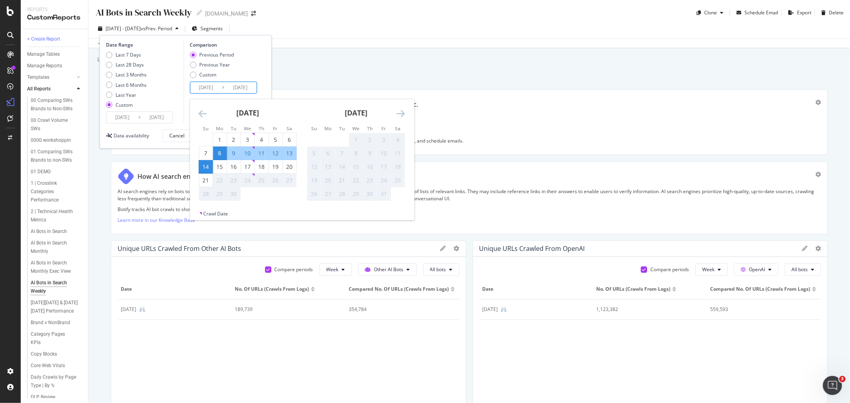
click at [256, 61] on div "Previous Period Previous Year Custom" at bounding box center [224, 66] width 69 height 30
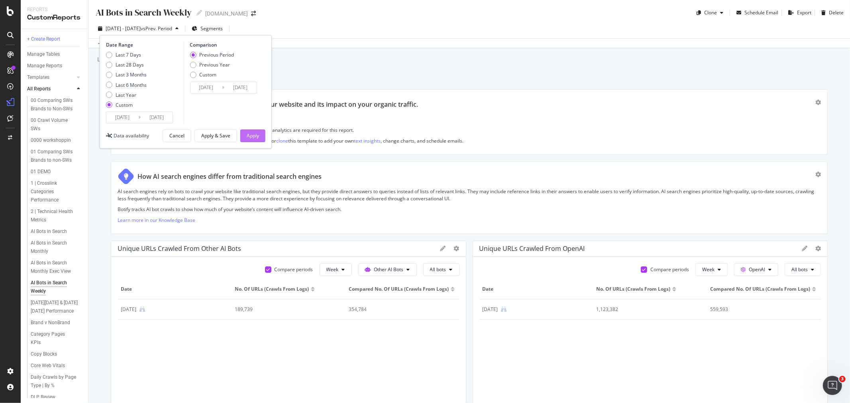
click at [259, 136] on button "Apply" at bounding box center [252, 136] width 25 height 13
